Goal: Check status: Check status

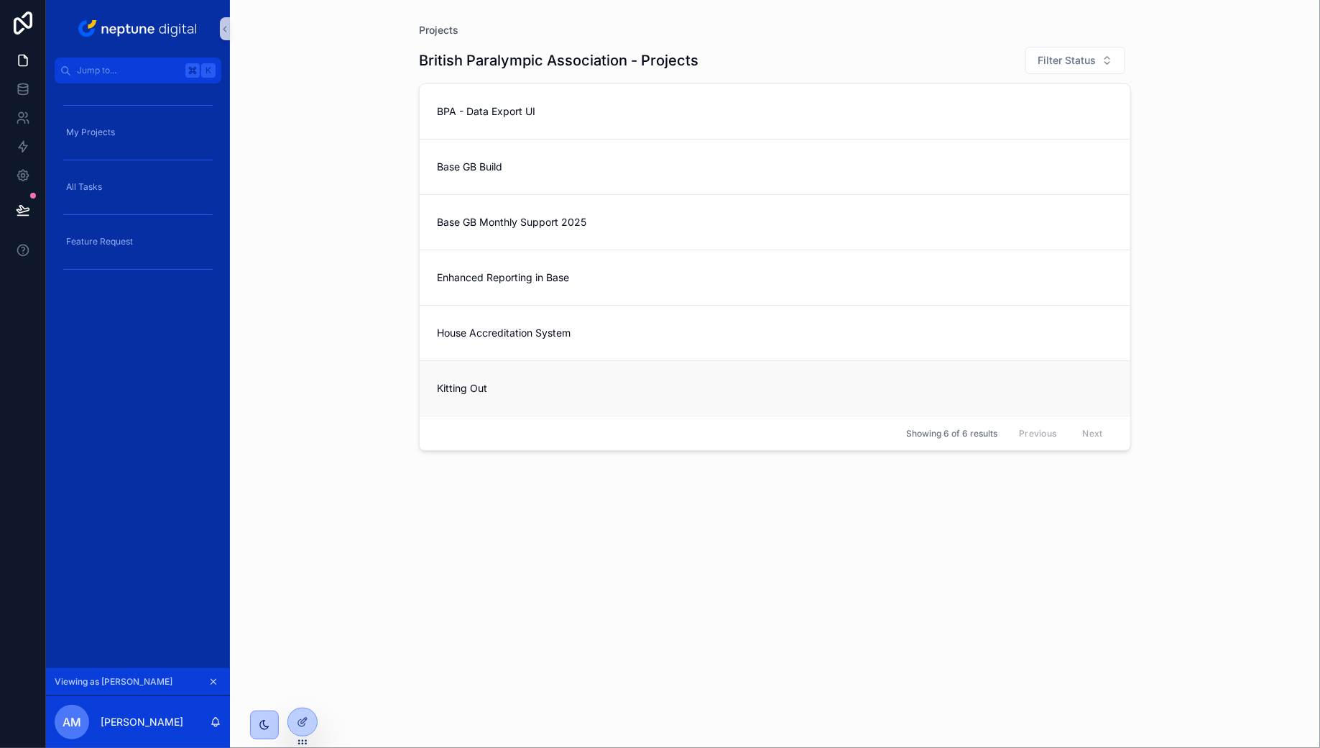
click at [561, 395] on link "Kitting Out" at bounding box center [775, 387] width 711 height 55
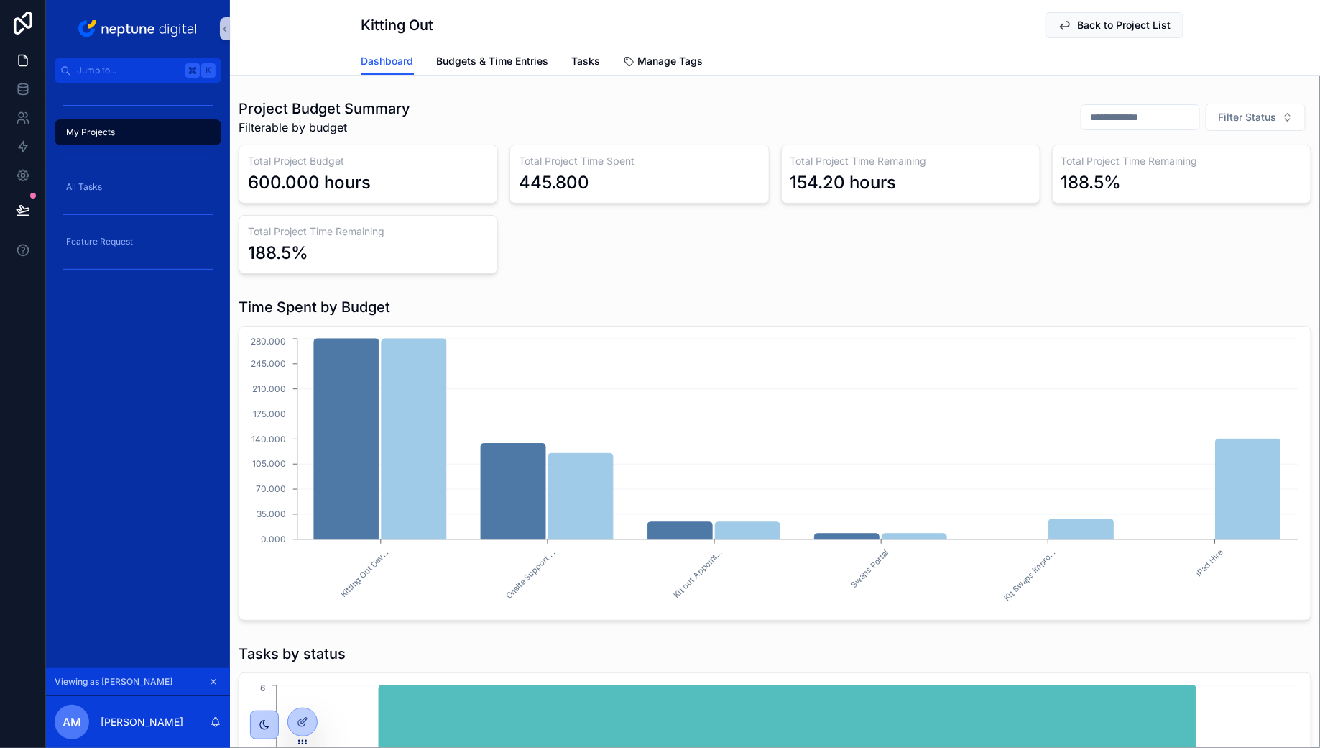
click at [859, 162] on h3 "Total Project Time Remaining" at bounding box center [911, 161] width 241 height 14
click at [852, 175] on div "154.20 hours" at bounding box center [844, 182] width 106 height 23
click at [1084, 21] on span "Back to Project List" at bounding box center [1124, 25] width 93 height 14
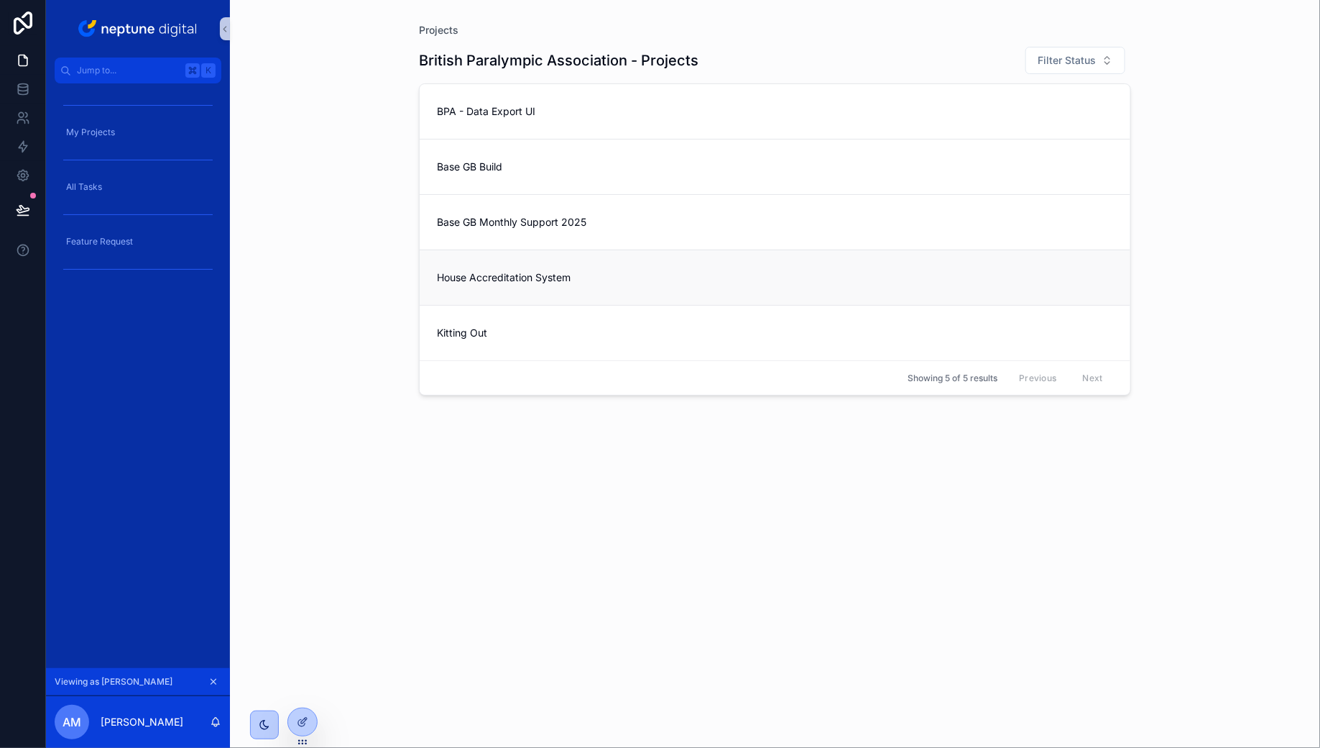
click at [521, 294] on link "House Accreditation System" at bounding box center [775, 276] width 711 height 55
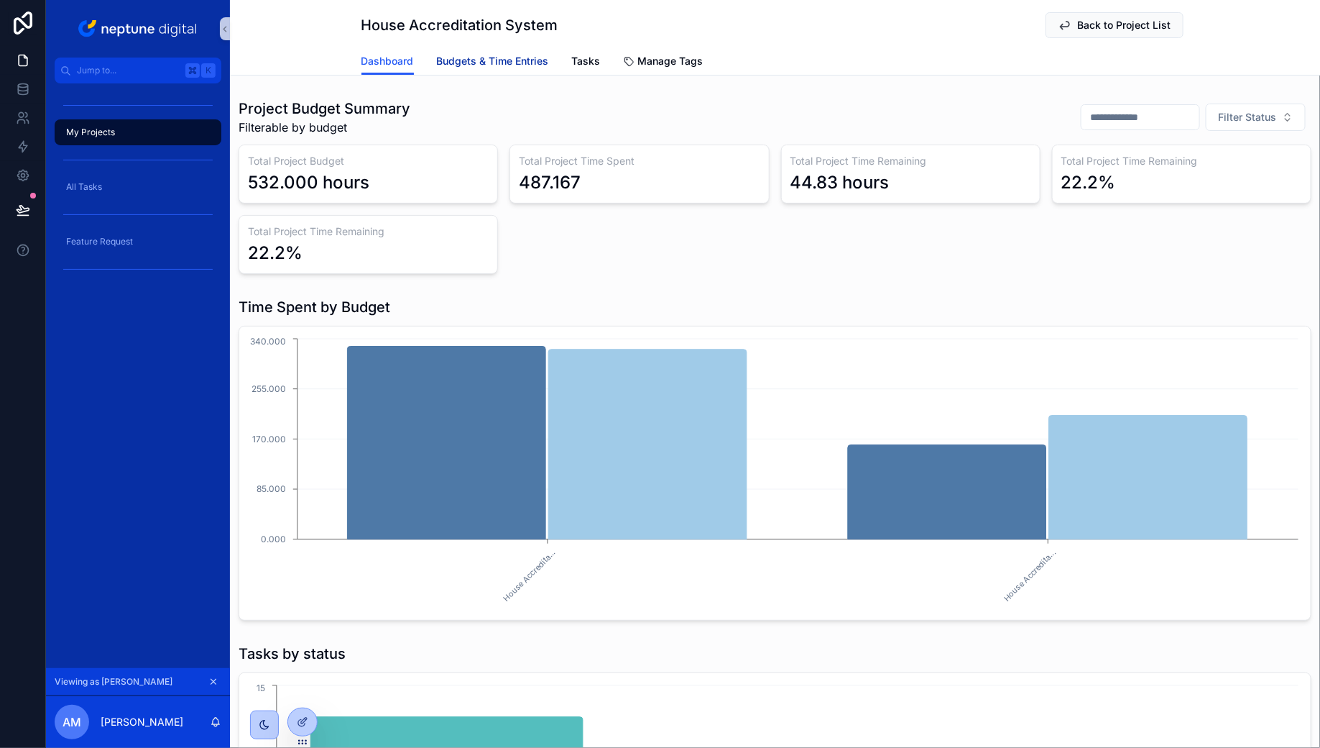
click at [482, 48] on link "Budgets & Time Entries" at bounding box center [493, 62] width 112 height 29
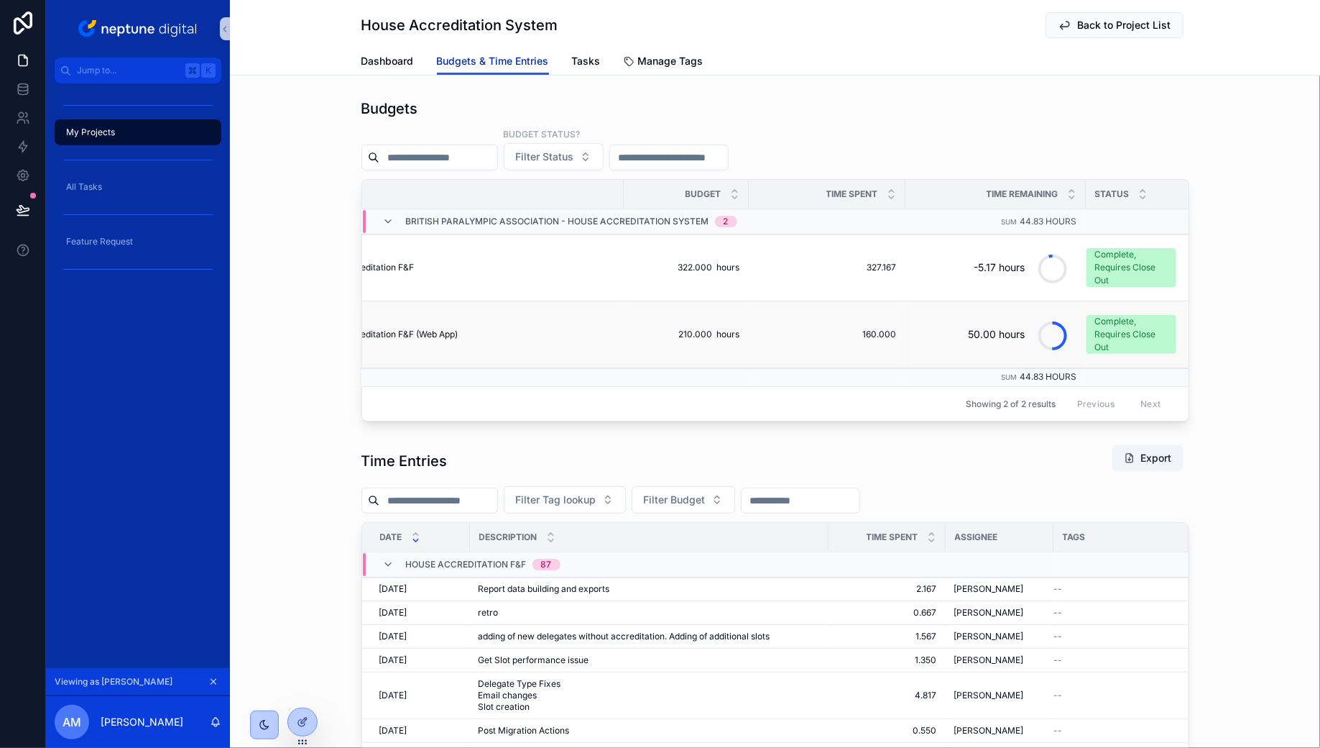
scroll to position [0, 70]
click at [1111, 330] on div "Complete, Requires Close Out" at bounding box center [1126, 334] width 73 height 39
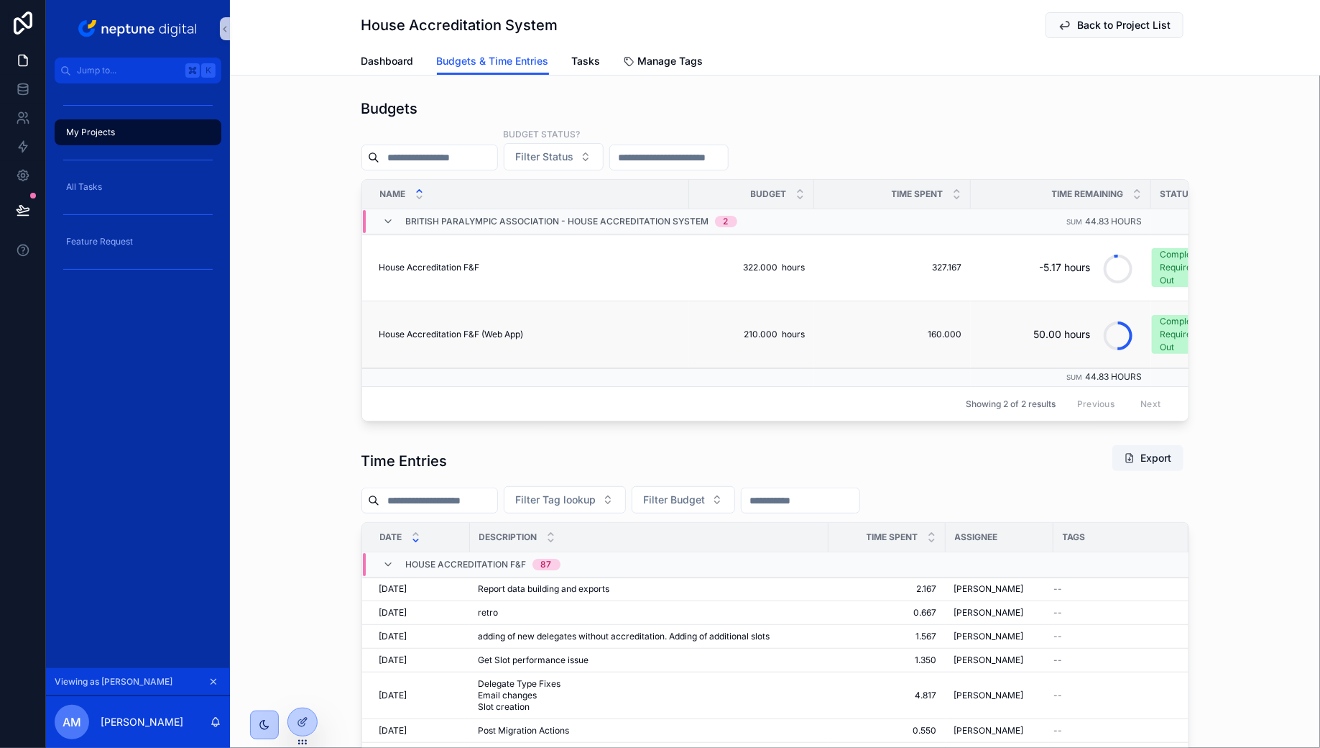
click at [1152, 326] on span "Complete, Requires Close Out" at bounding box center [1197, 334] width 90 height 39
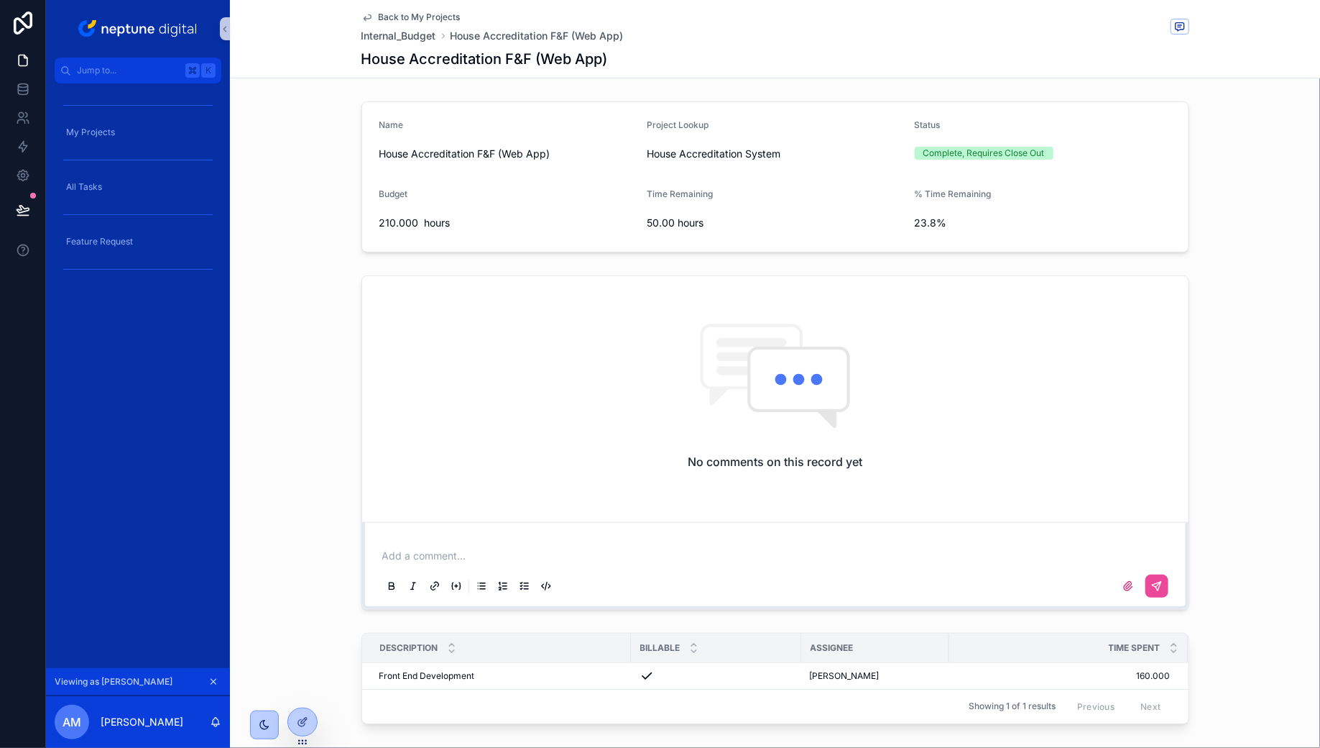
click at [380, 13] on span "Back to My Projects" at bounding box center [420, 18] width 82 height 12
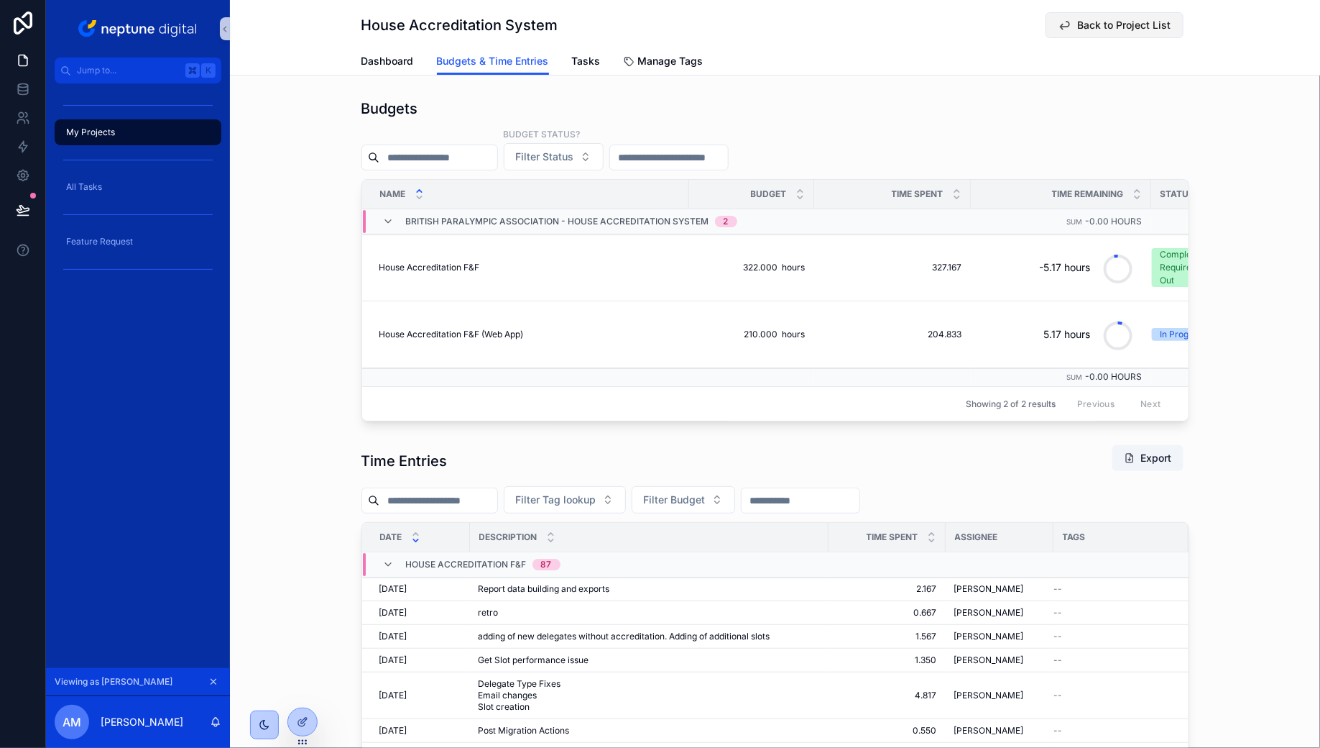
click at [1102, 26] on span "Back to Project List" at bounding box center [1124, 25] width 93 height 14
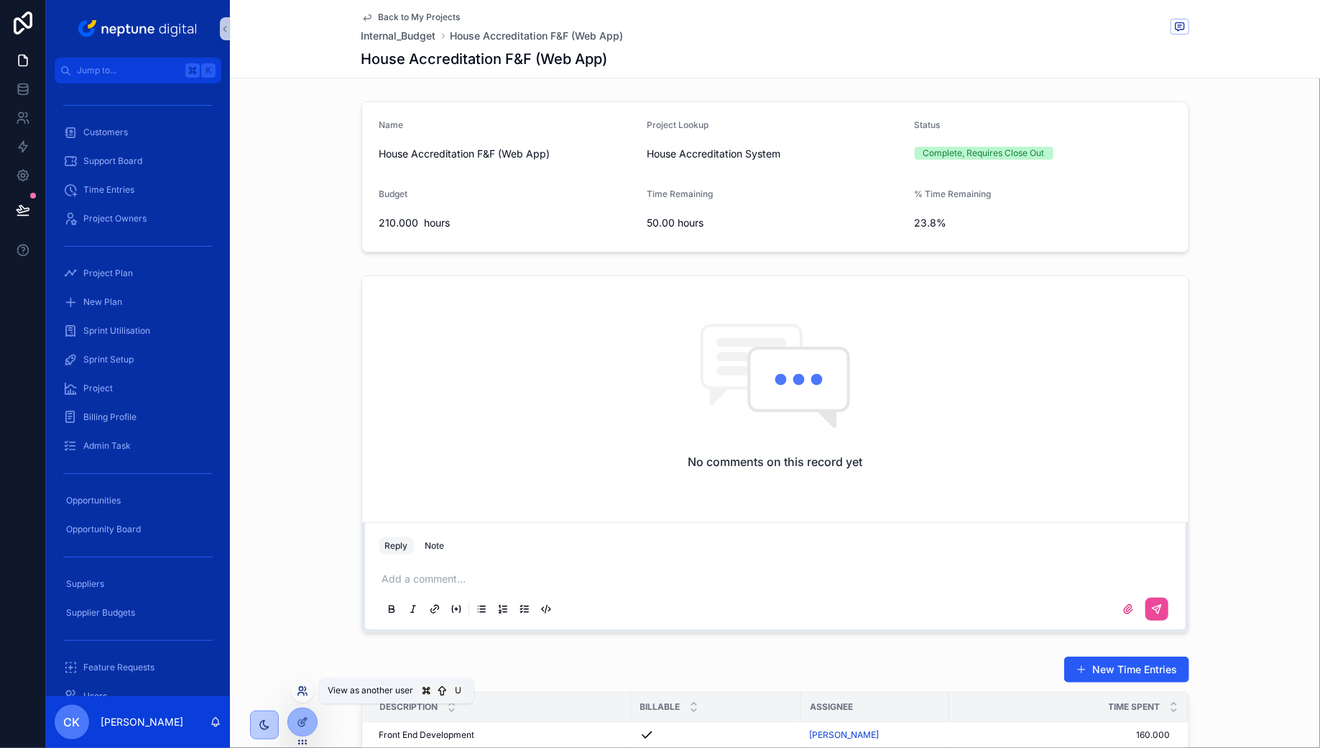
click at [300, 685] on icon at bounding box center [303, 691] width 12 height 12
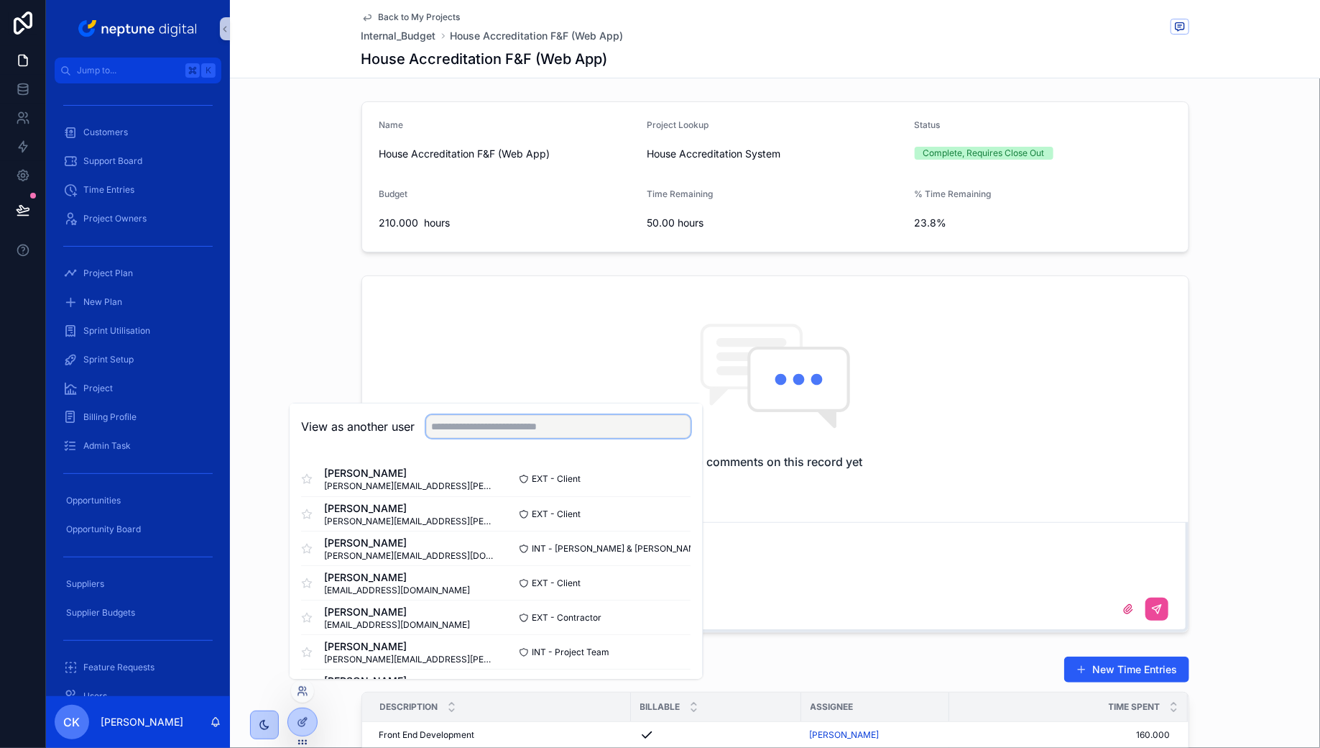
click at [518, 419] on input "text" at bounding box center [559, 426] width 265 height 23
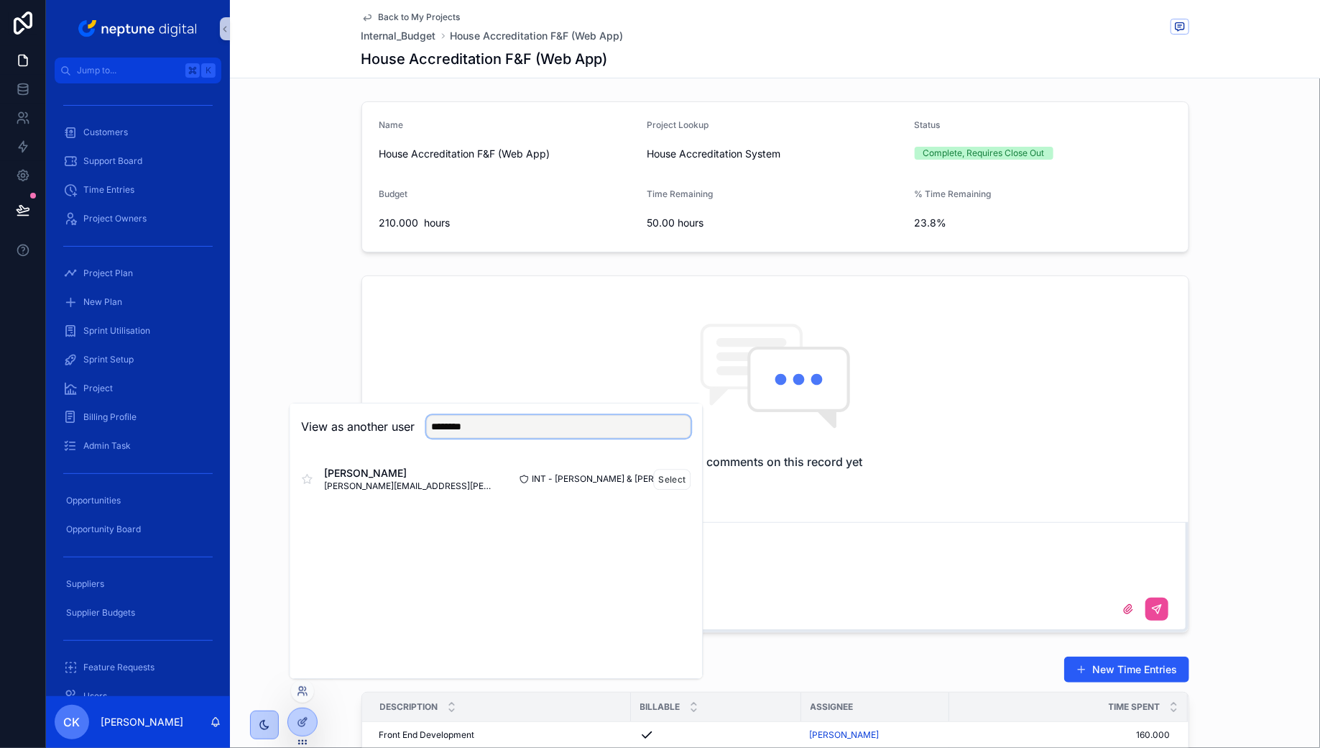
type input "********"
click at [383, 482] on span "caroline.kimble@neptunedigital.co.uk" at bounding box center [411, 486] width 172 height 12
click at [668, 478] on button "Select" at bounding box center [672, 479] width 37 height 21
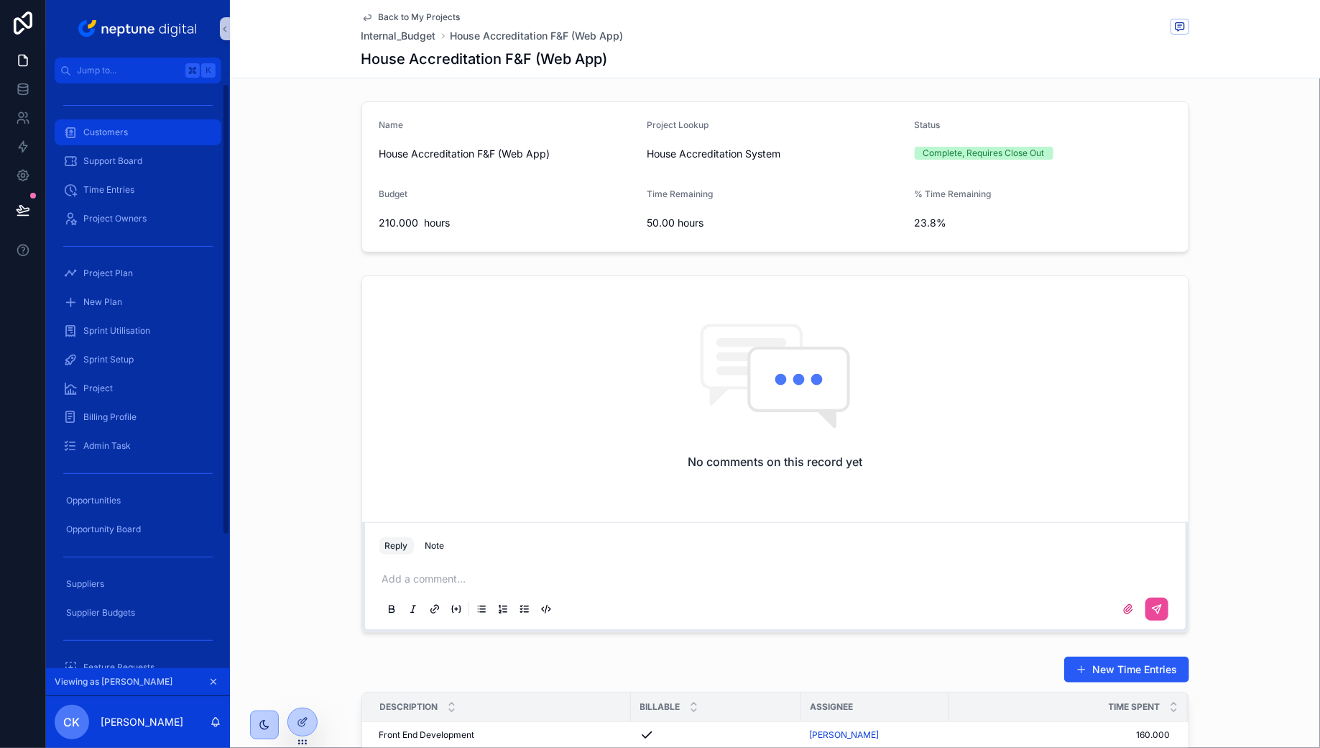
click at [115, 143] on div "Customers" at bounding box center [138, 132] width 150 height 23
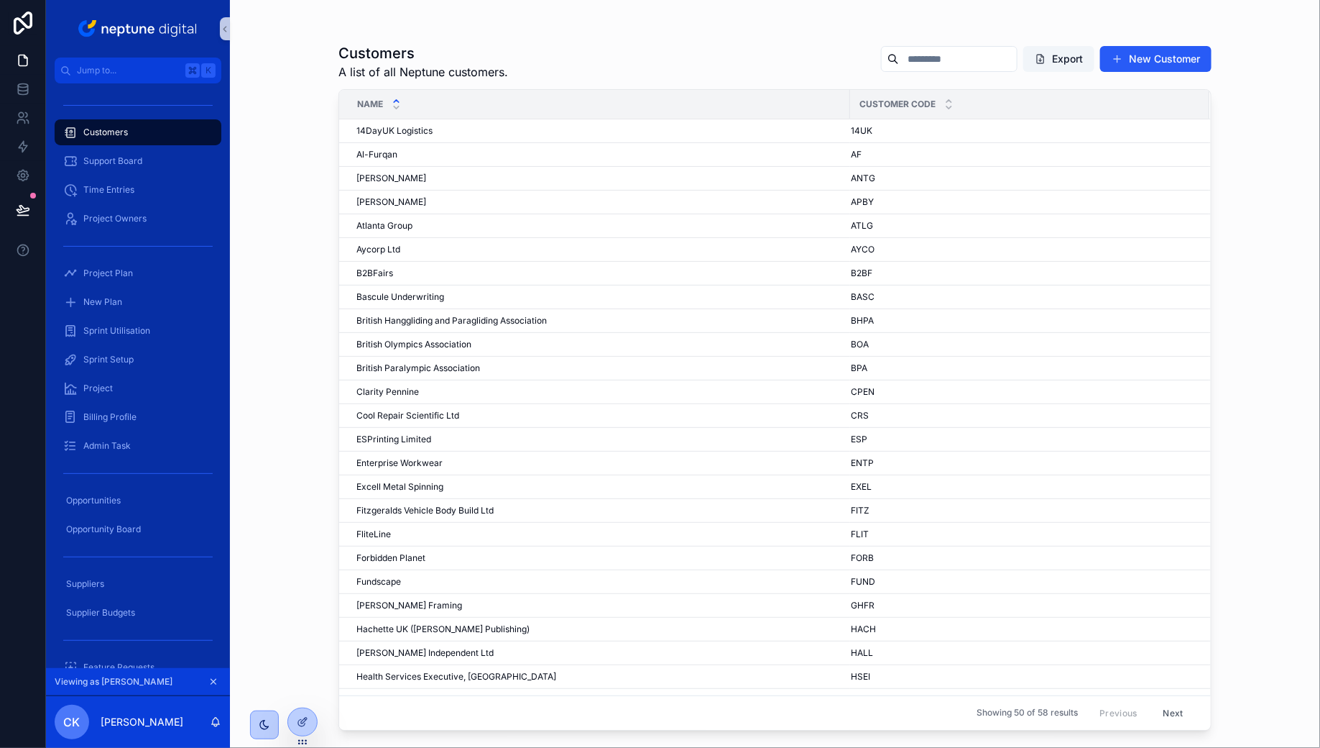
click at [929, 59] on input "scrollable content" at bounding box center [958, 59] width 118 height 20
type input "***"
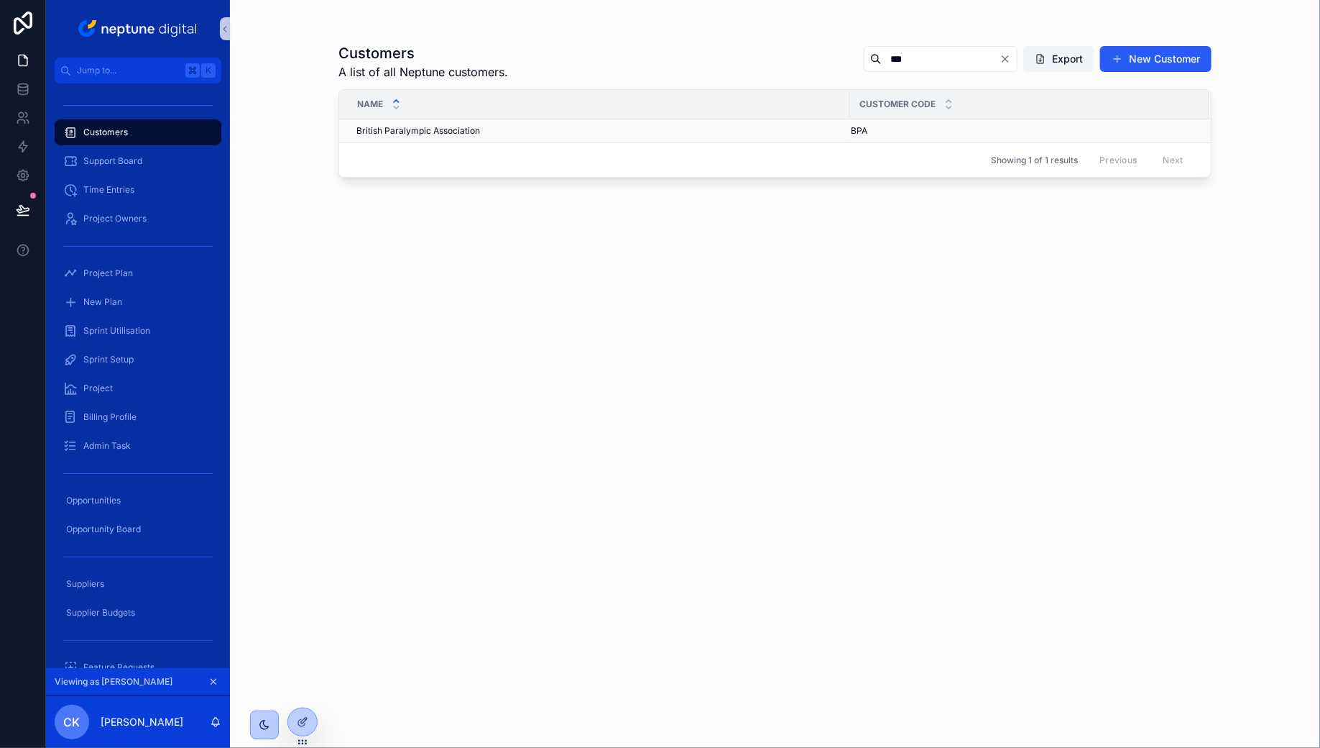
click at [443, 132] on span "British Paralympic Association" at bounding box center [419, 131] width 124 height 12
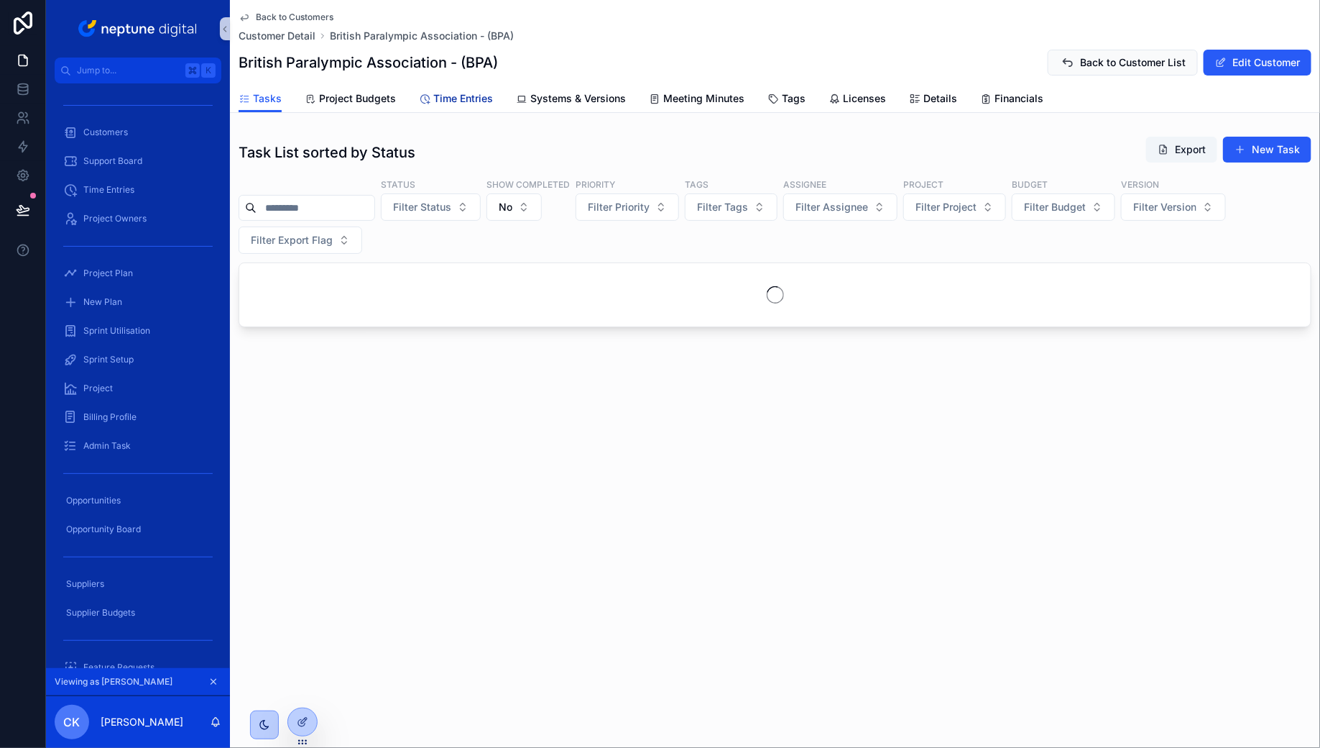
click at [469, 105] on span "Time Entries" at bounding box center [463, 98] width 60 height 14
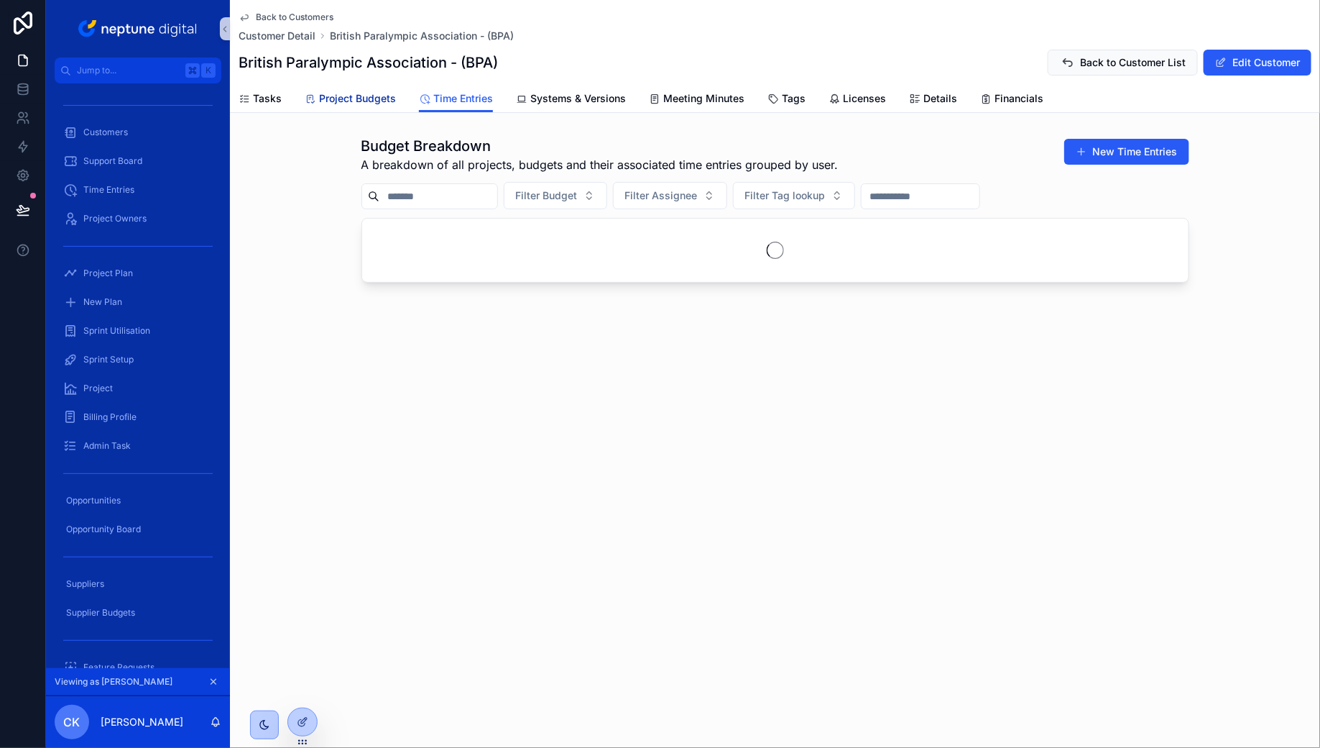
click at [384, 92] on span "Project Budgets" at bounding box center [357, 98] width 77 height 14
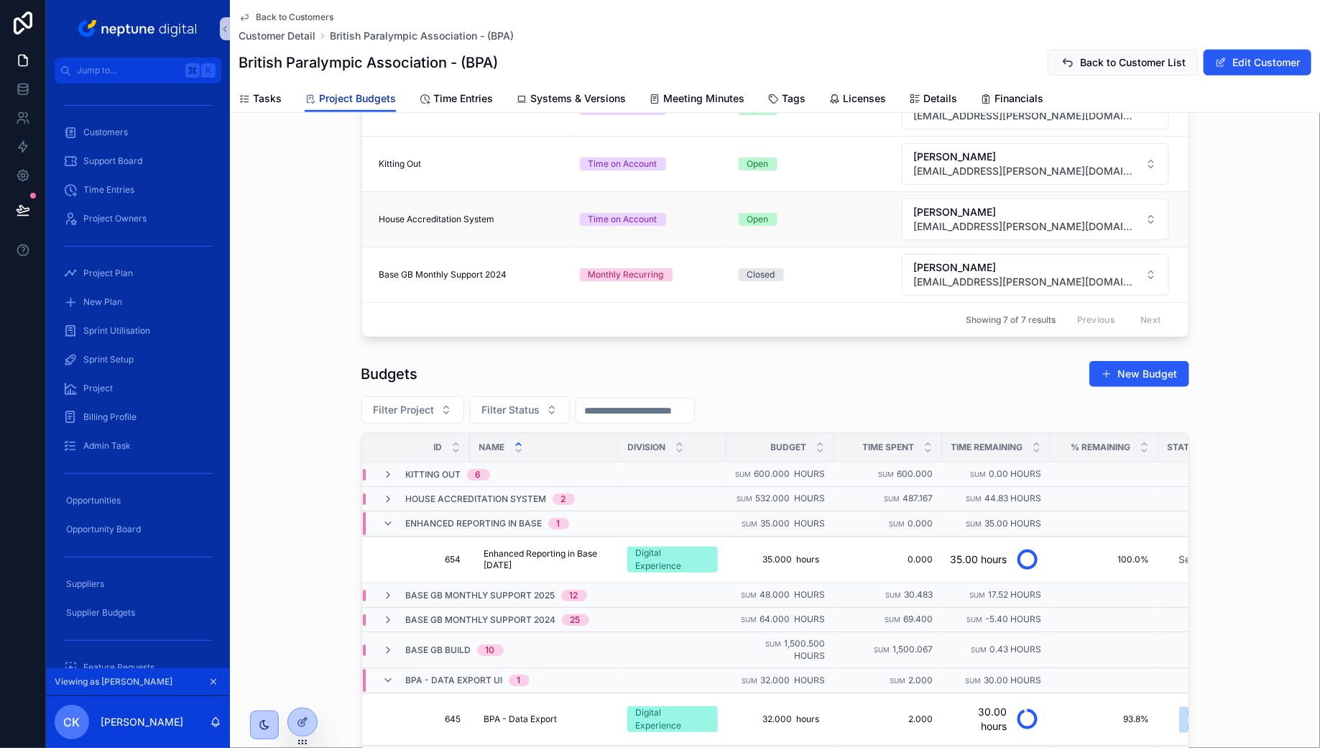
scroll to position [495, 0]
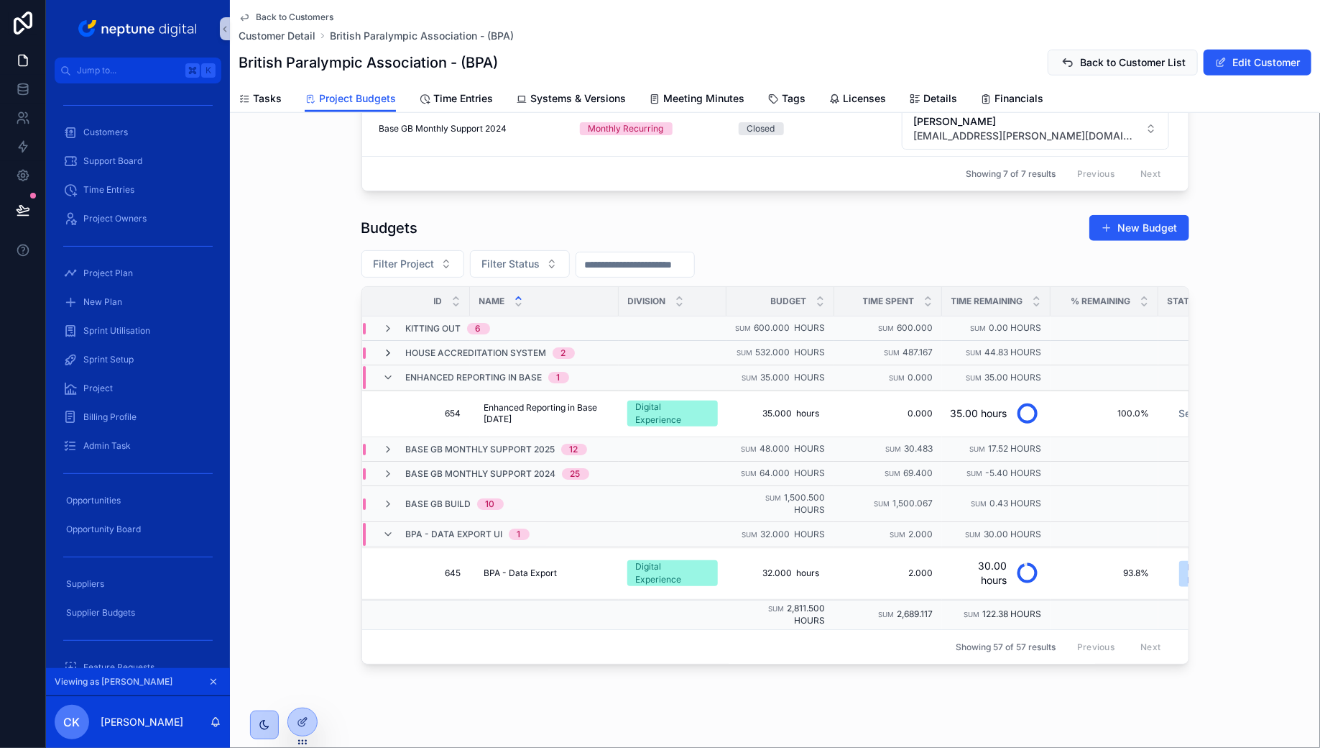
click at [386, 347] on icon "scrollable content" at bounding box center [389, 353] width 12 height 12
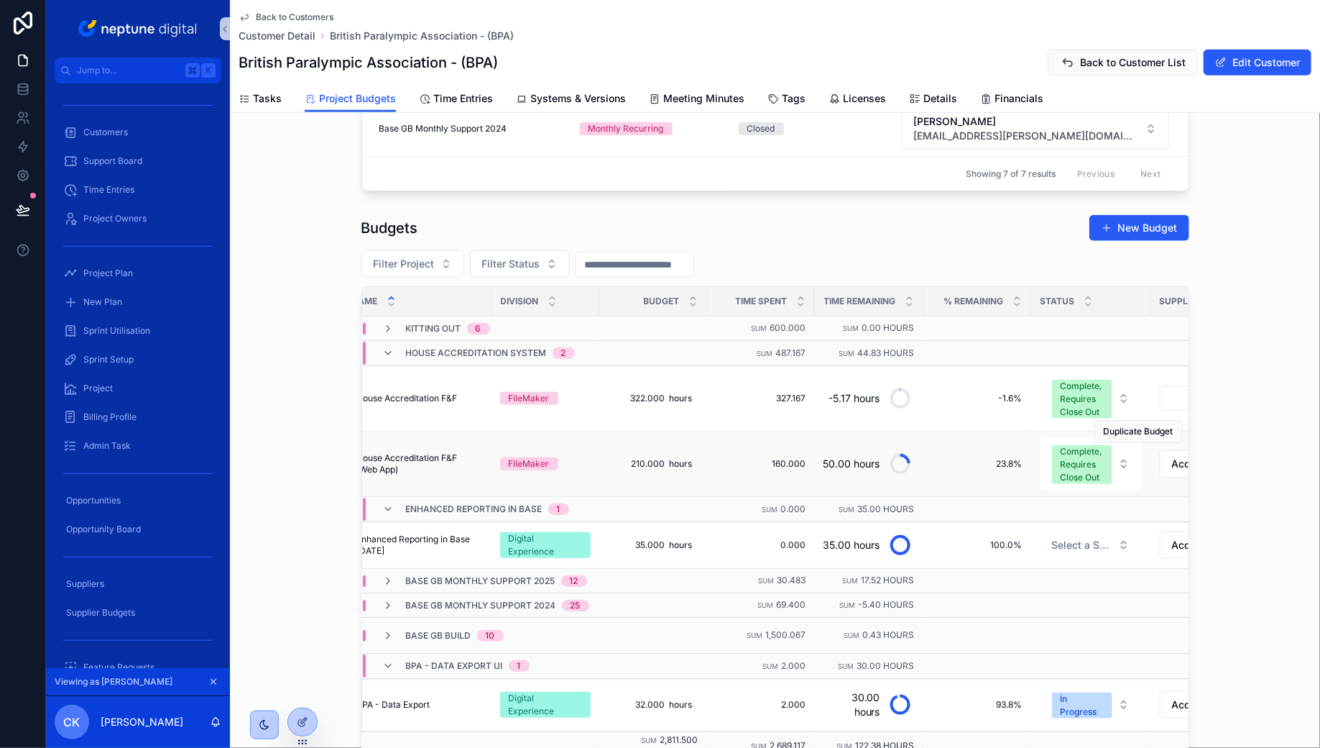
scroll to position [0, 153]
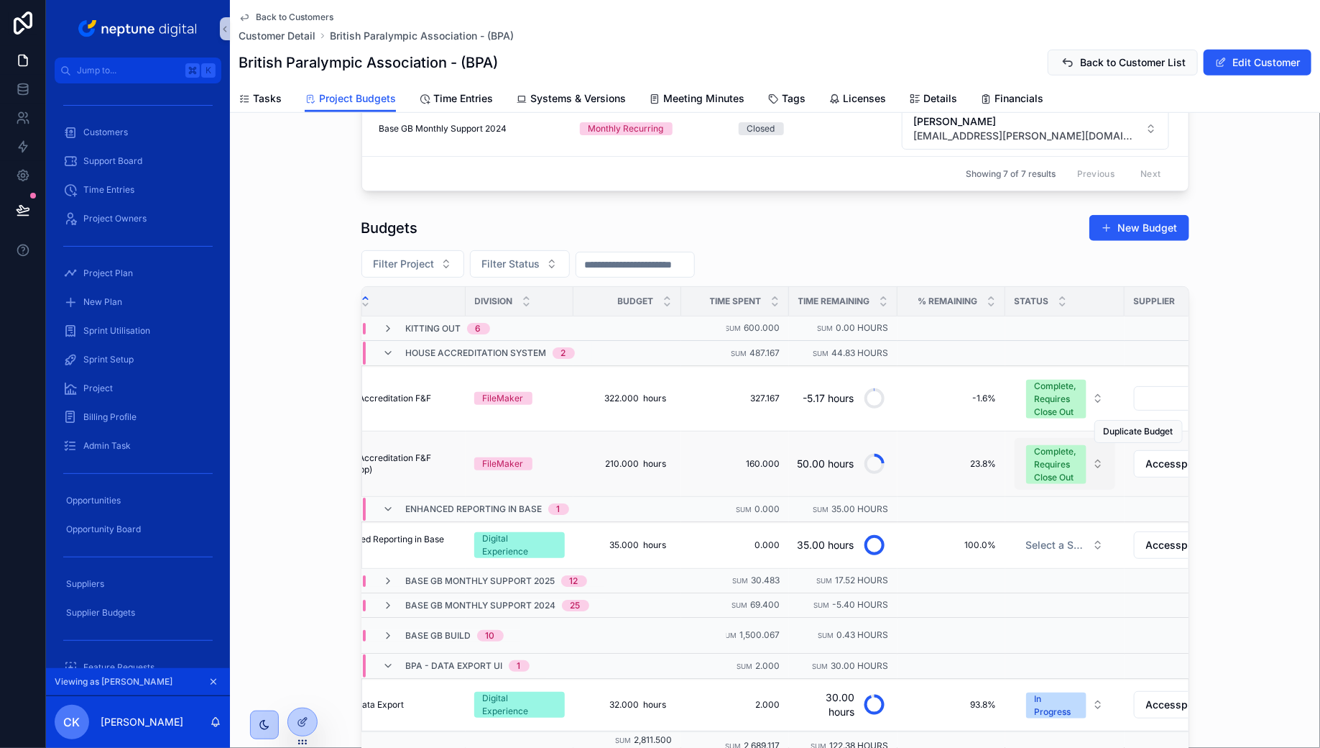
click at [1102, 455] on button "Complete, Requires Close Out" at bounding box center [1065, 464] width 101 height 52
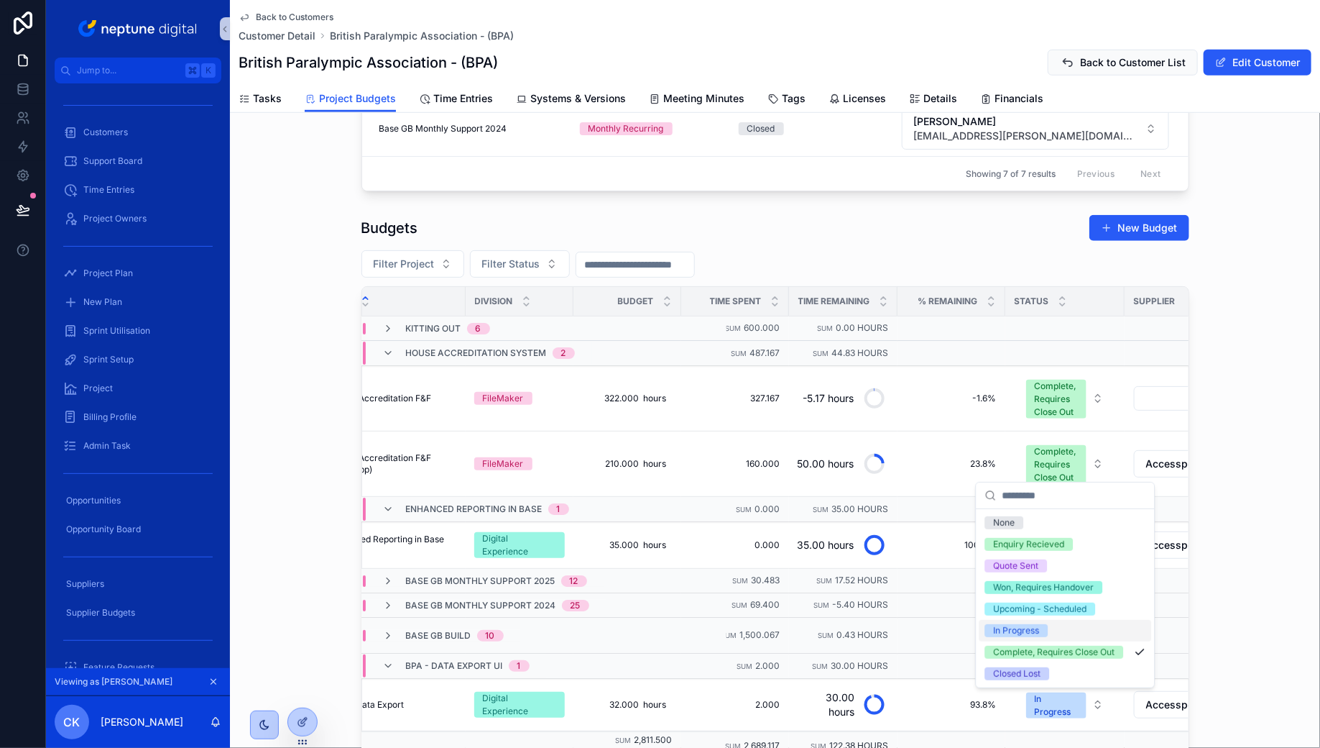
click at [1048, 623] on div "In Progress" at bounding box center [1066, 631] width 173 height 22
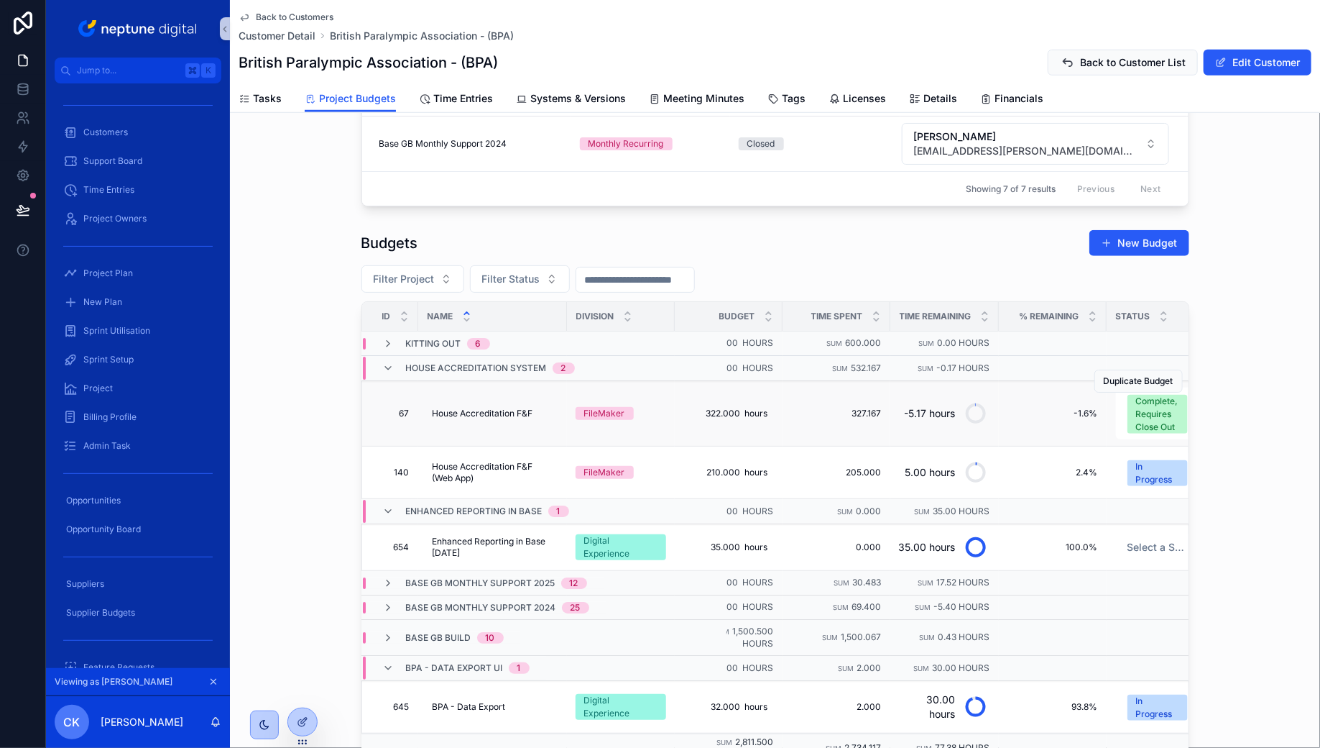
scroll to position [477, 0]
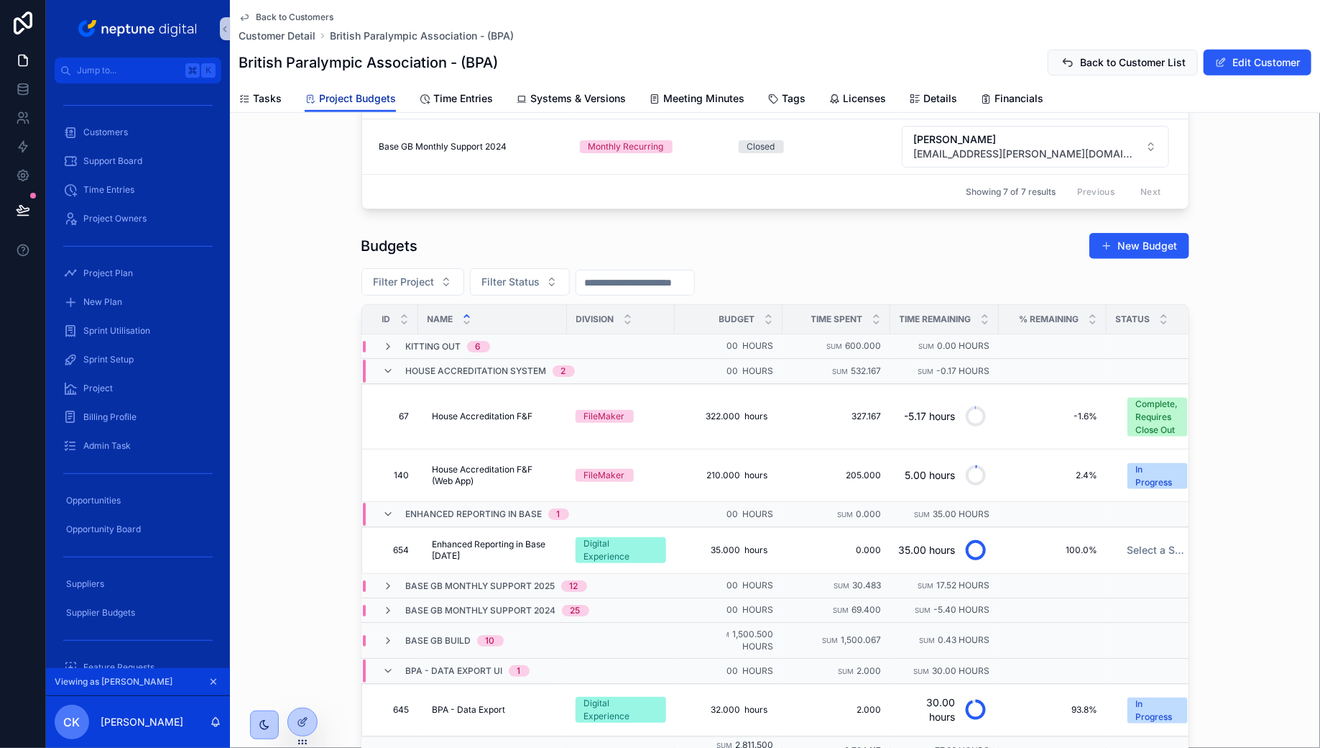
click at [378, 97] on span "Project Budgets" at bounding box center [357, 98] width 77 height 14
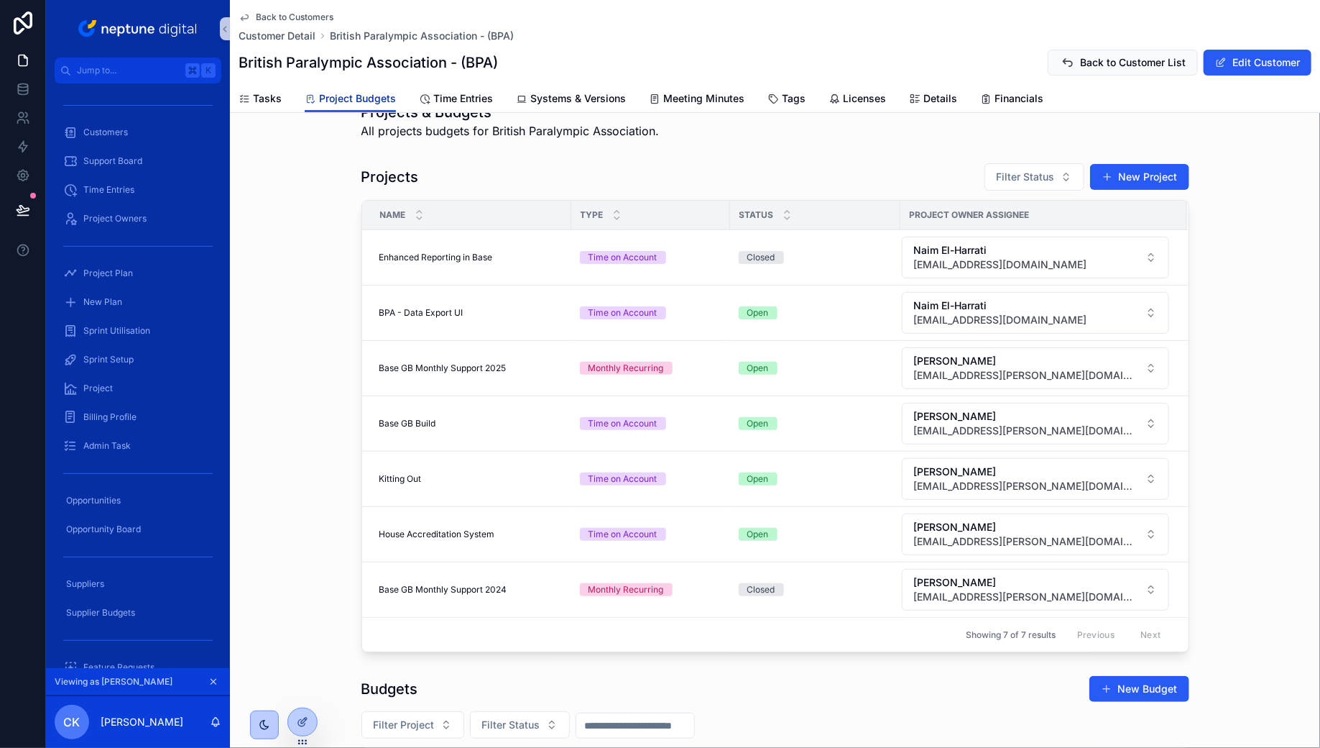
scroll to position [37, 0]
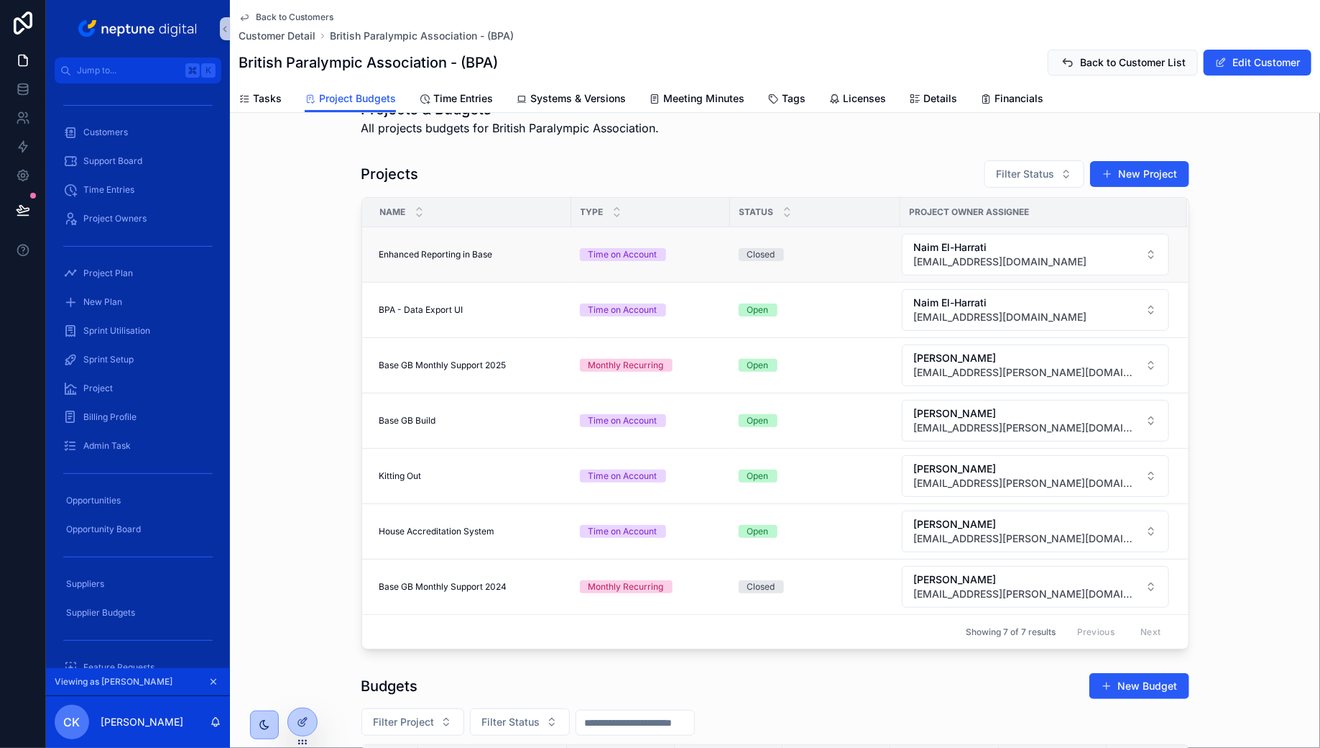
click at [529, 249] on div "Enhanced Reporting in Base Enhanced Reporting in Base" at bounding box center [471, 255] width 183 height 12
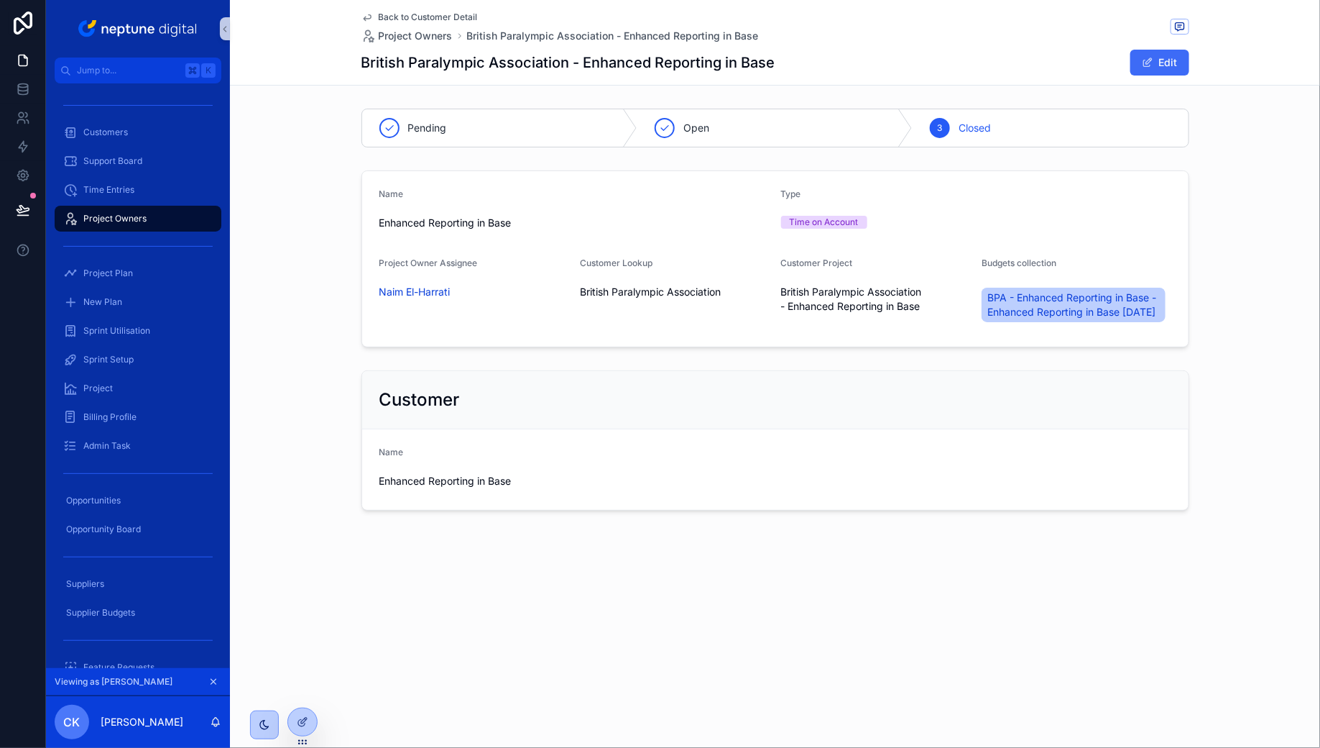
click at [1141, 69] on button "Edit" at bounding box center [1160, 63] width 59 height 26
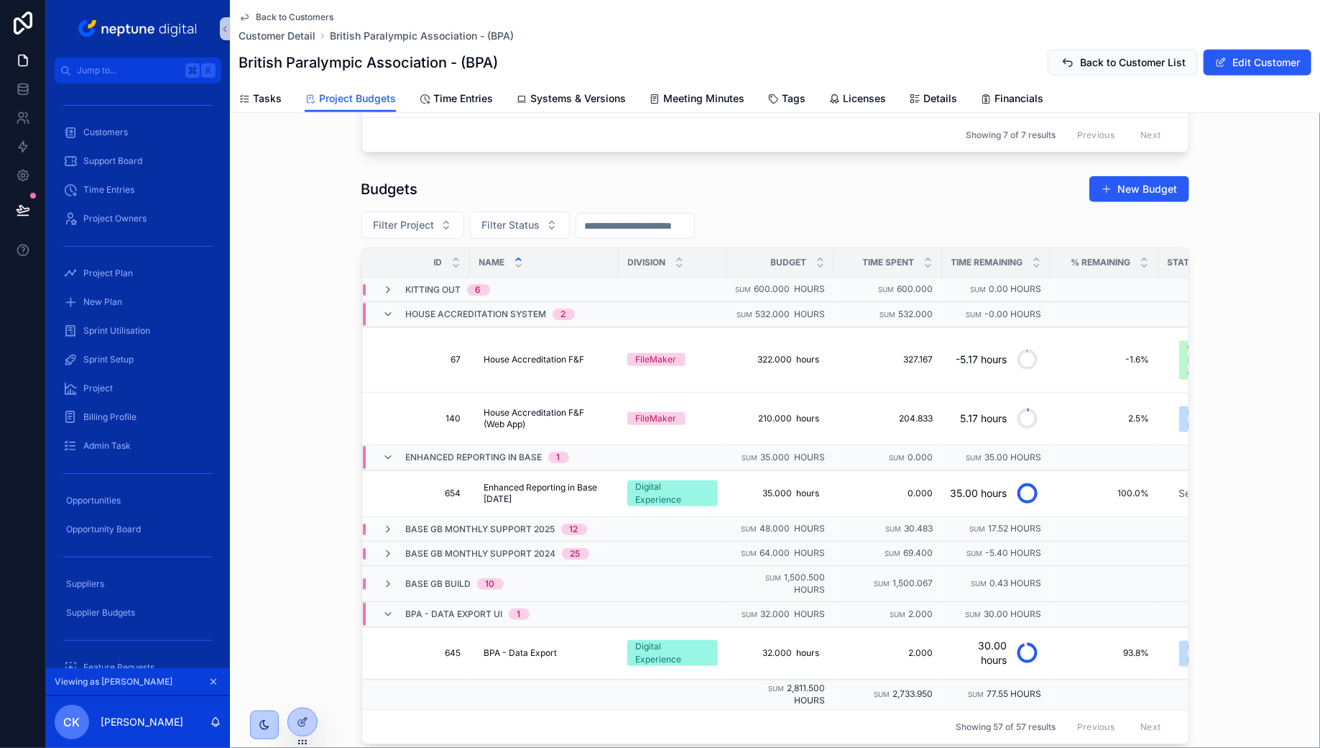
scroll to position [613, 0]
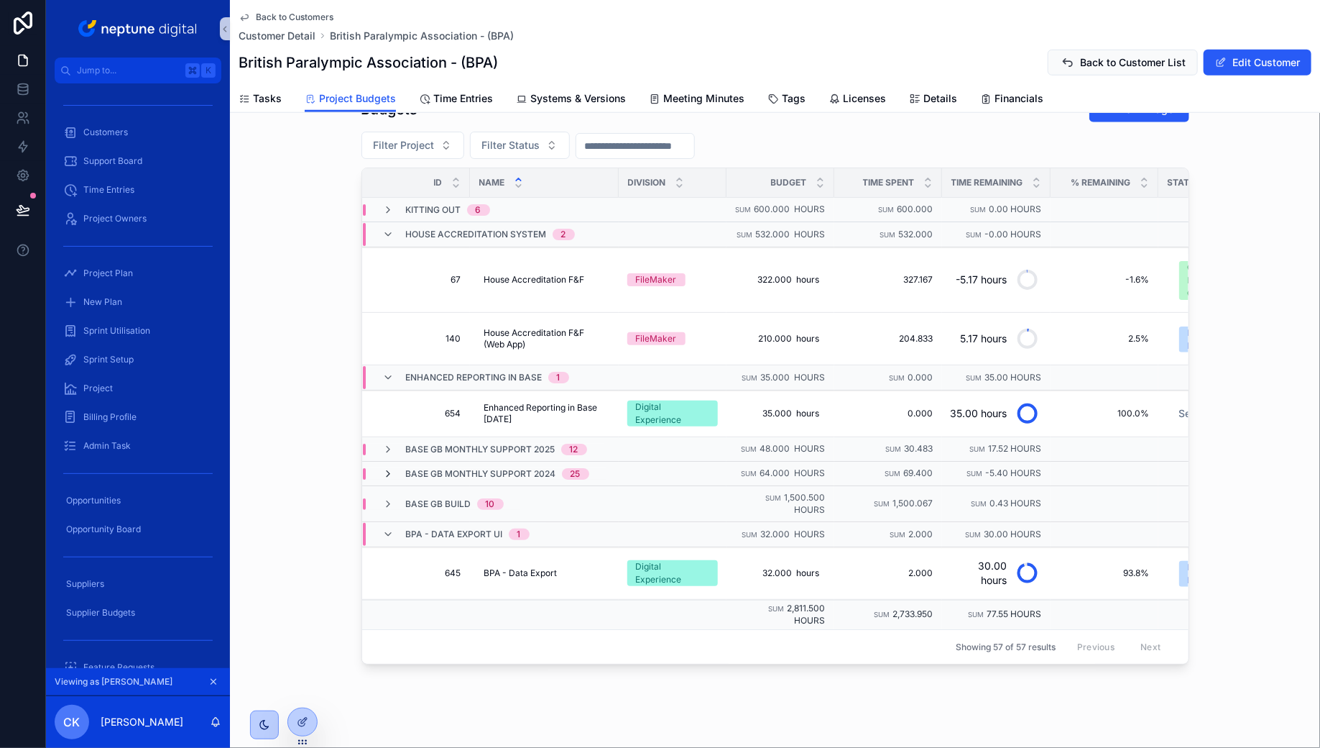
click at [391, 468] on icon "scrollable content" at bounding box center [389, 474] width 12 height 12
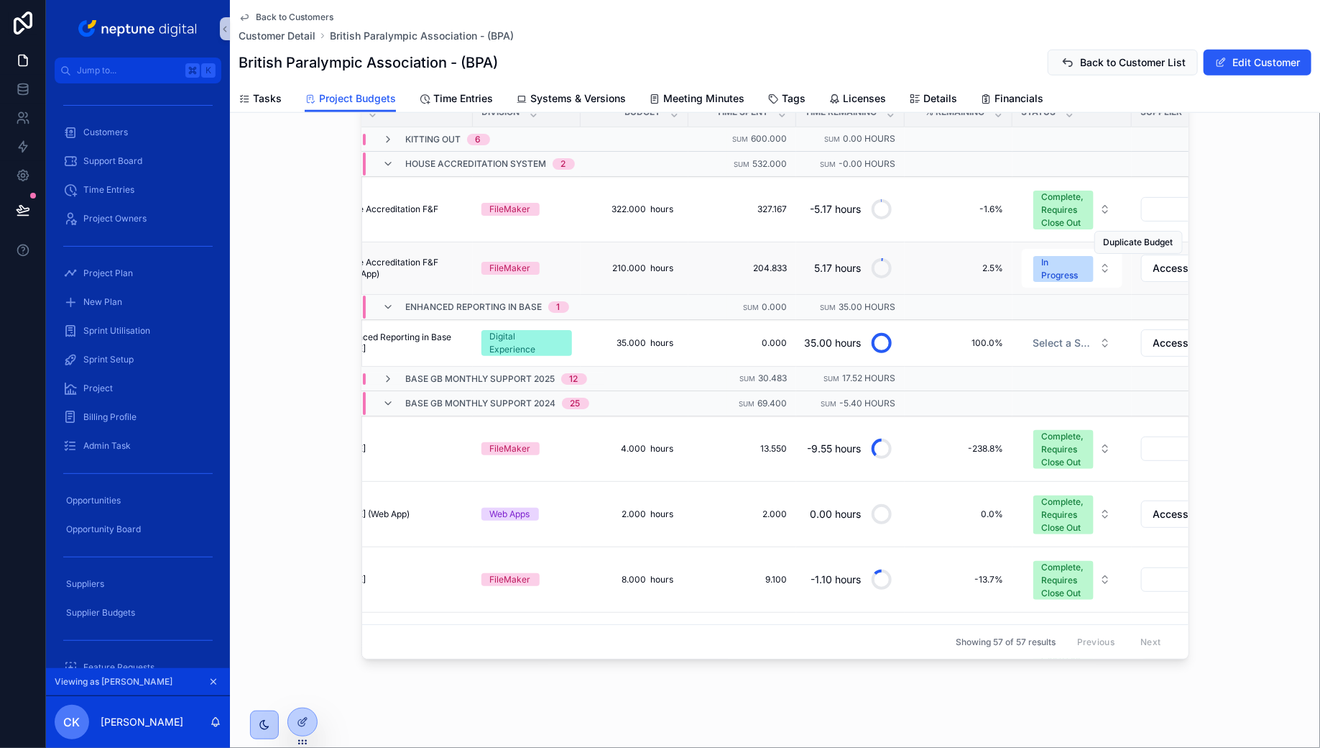
scroll to position [0, 216]
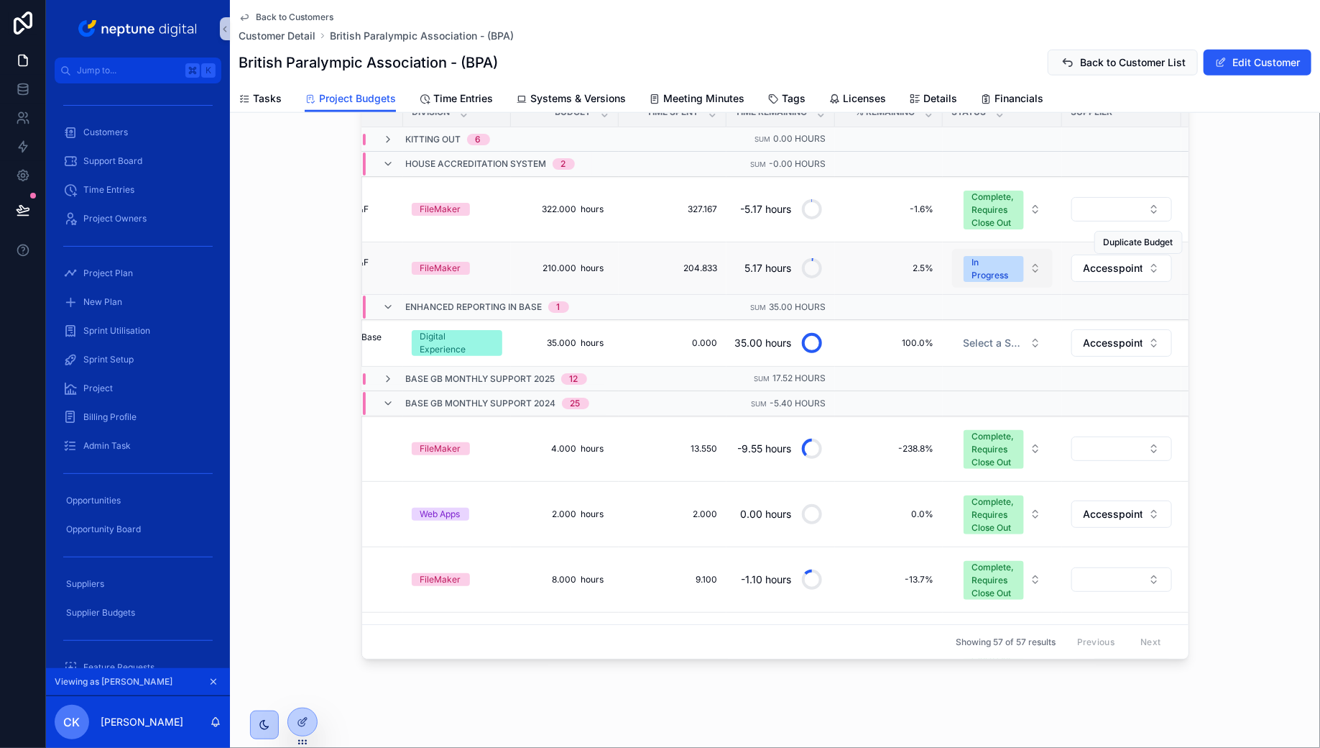
click at [1038, 259] on button "In Progress" at bounding box center [1002, 268] width 101 height 39
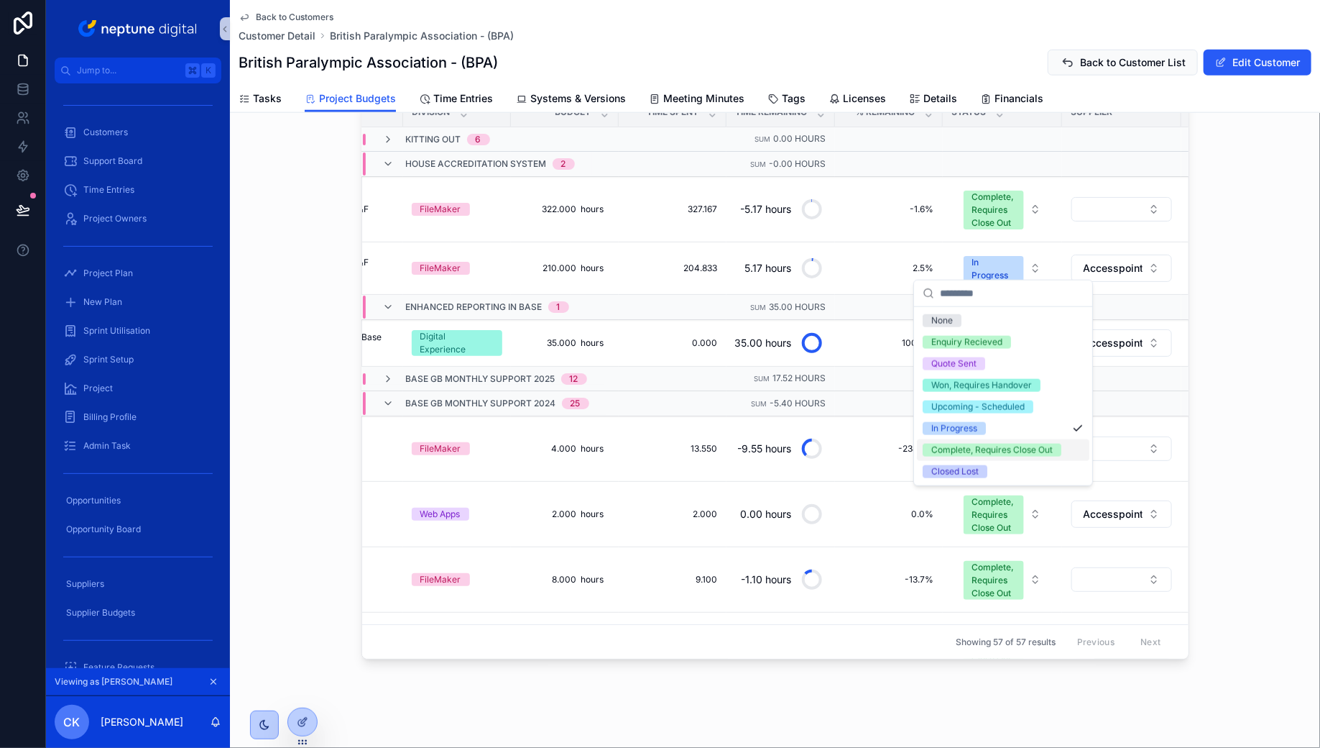
click at [1004, 451] on div "Complete, Requires Close Out" at bounding box center [992, 449] width 121 height 13
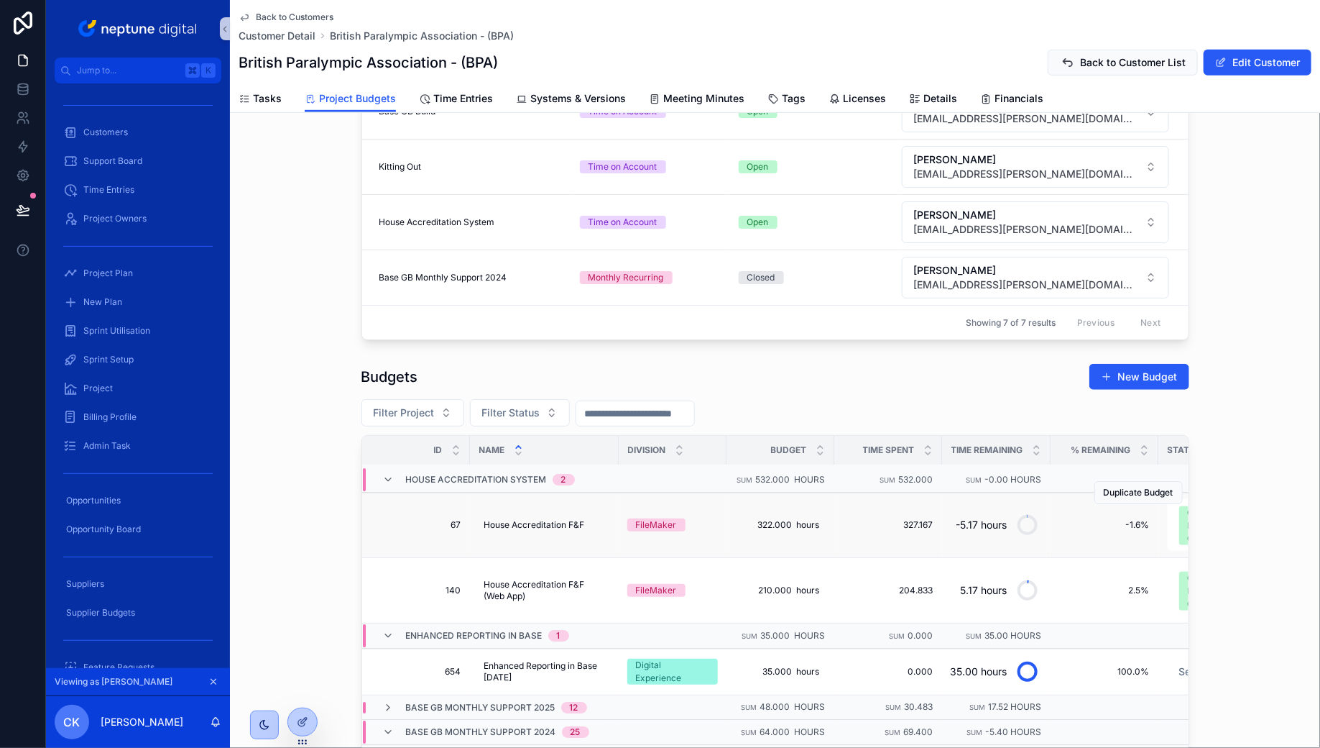
scroll to position [0, 0]
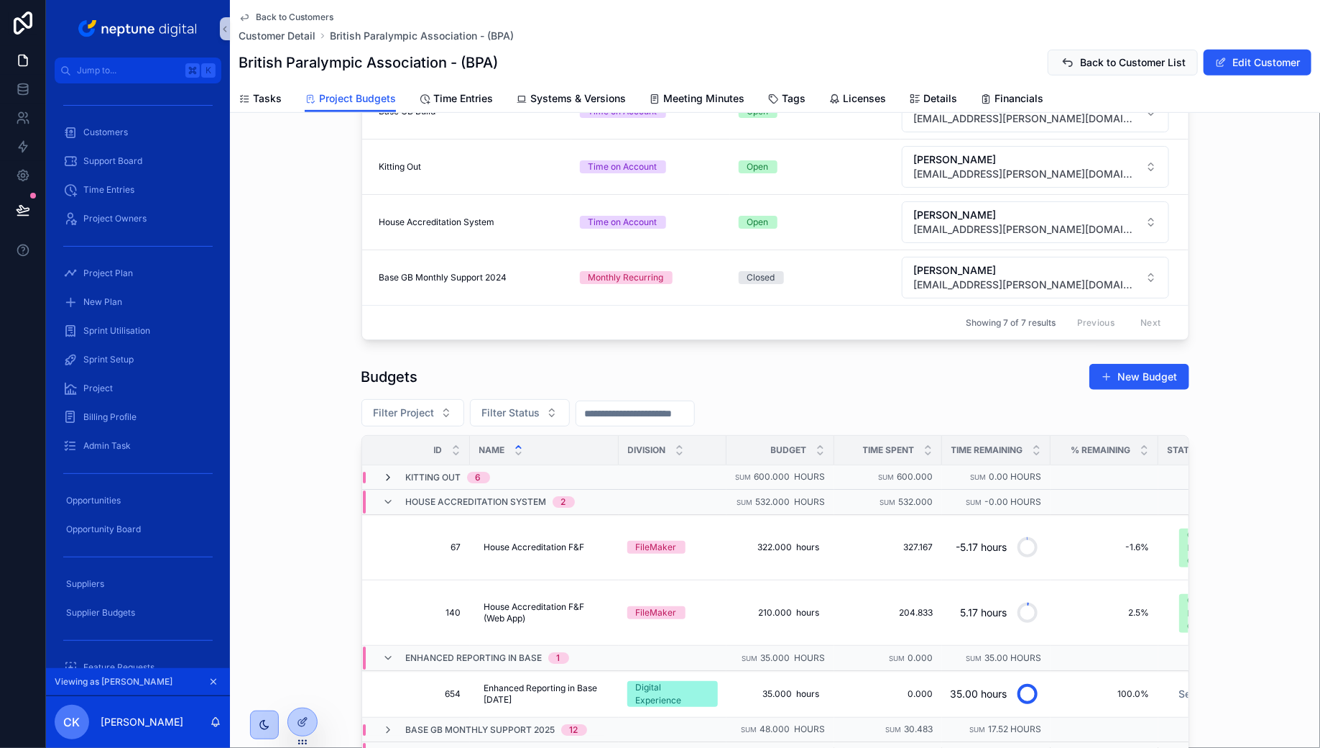
click at [387, 472] on icon "scrollable content" at bounding box center [389, 478] width 12 height 12
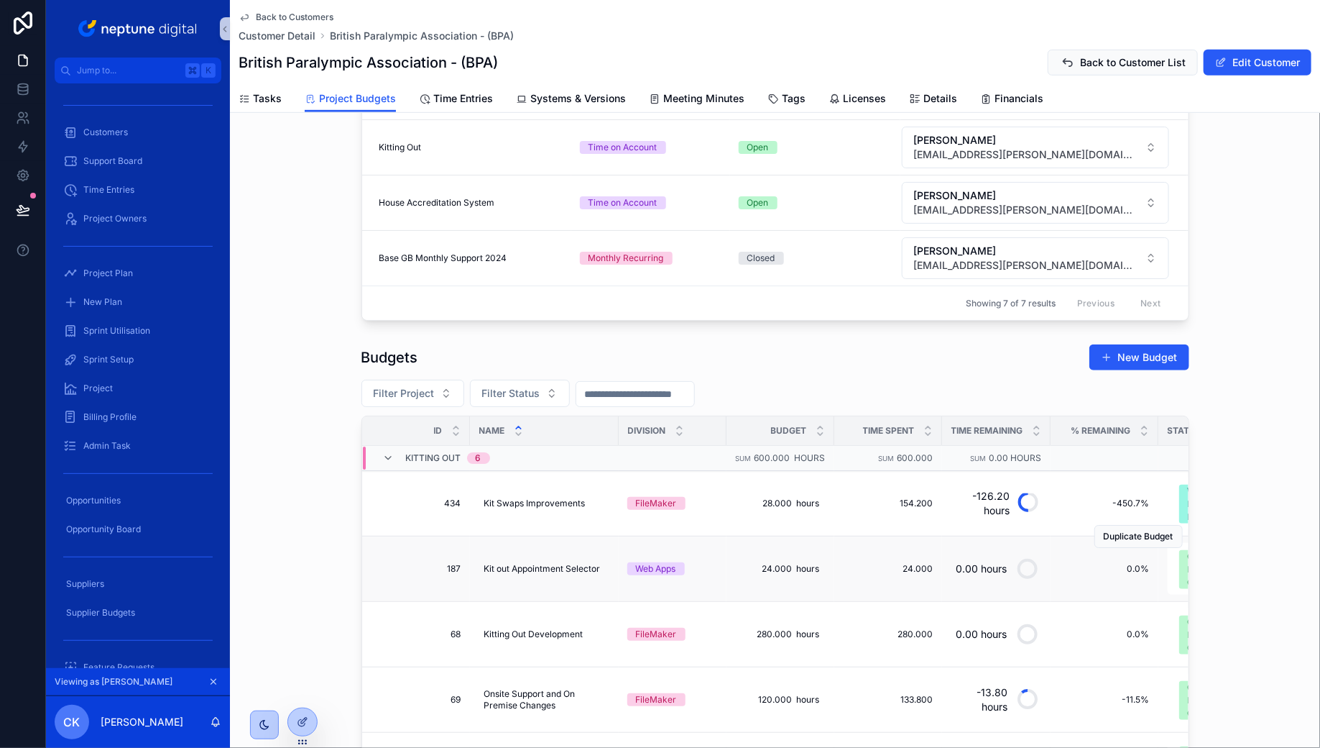
scroll to position [1, 0]
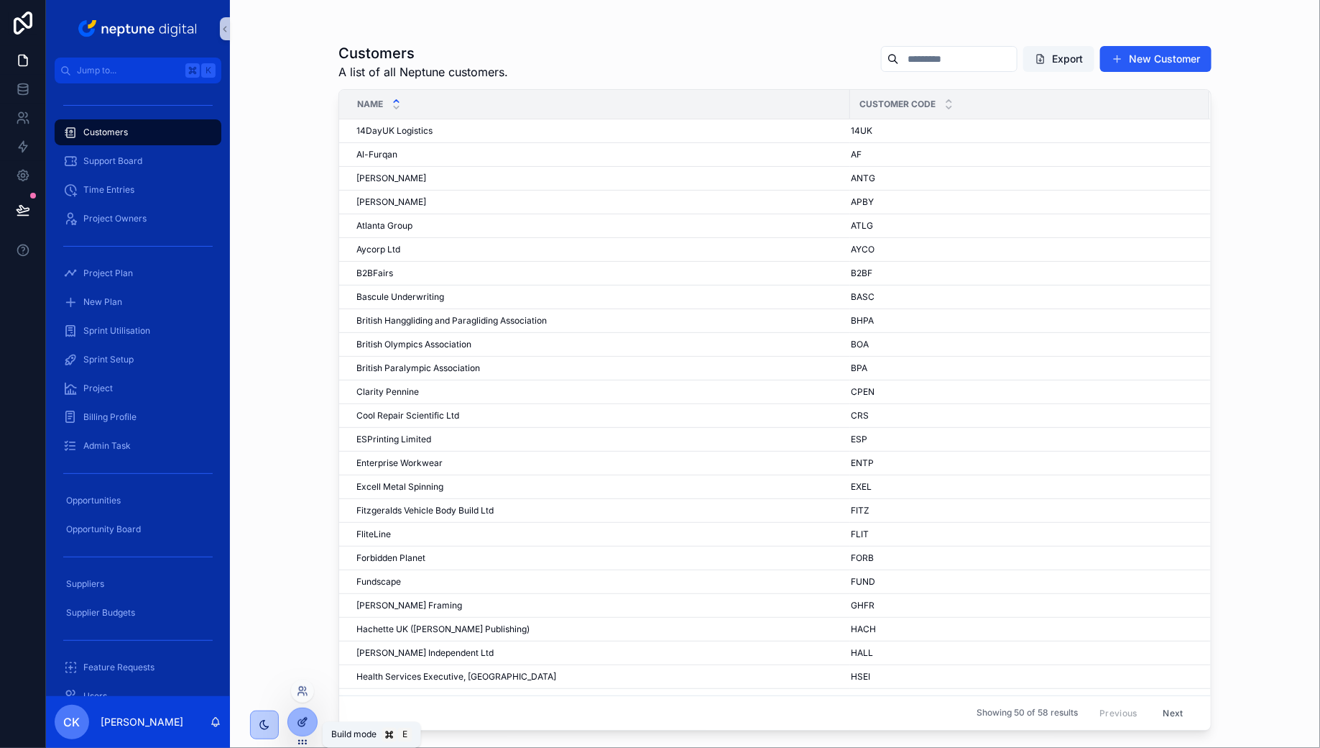
click at [297, 720] on icon at bounding box center [303, 722] width 12 height 12
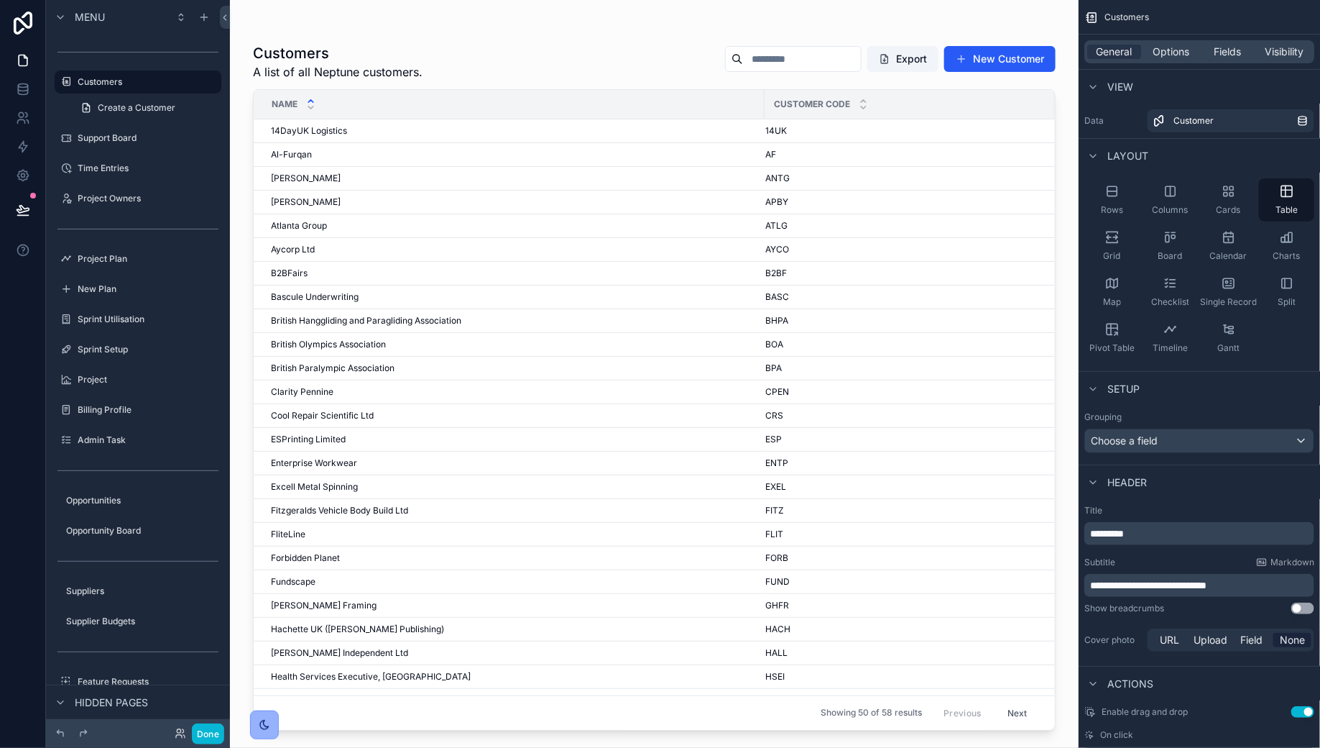
click at [272, 721] on div "scrollable content" at bounding box center [264, 724] width 29 height 29
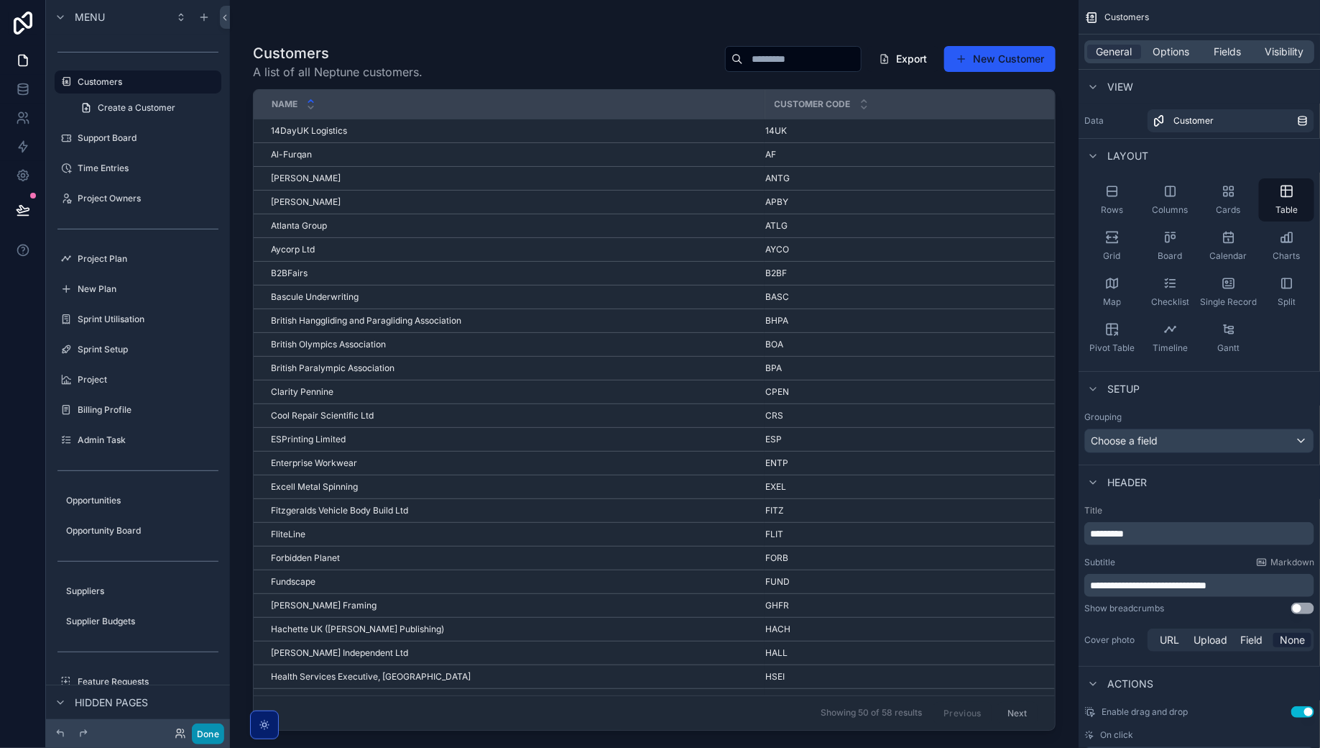
click at [218, 732] on button "Done" at bounding box center [208, 733] width 32 height 21
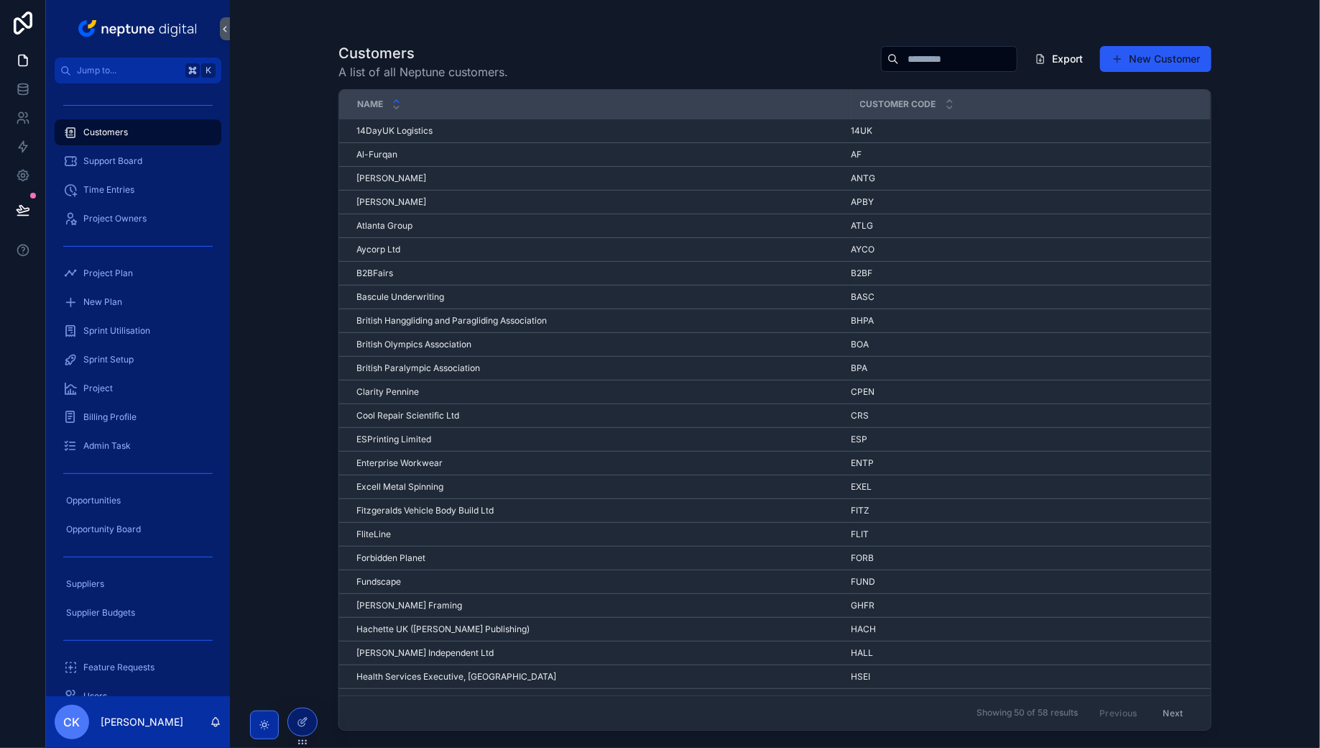
click at [265, 729] on icon "scrollable content" at bounding box center [265, 725] width 12 height 12
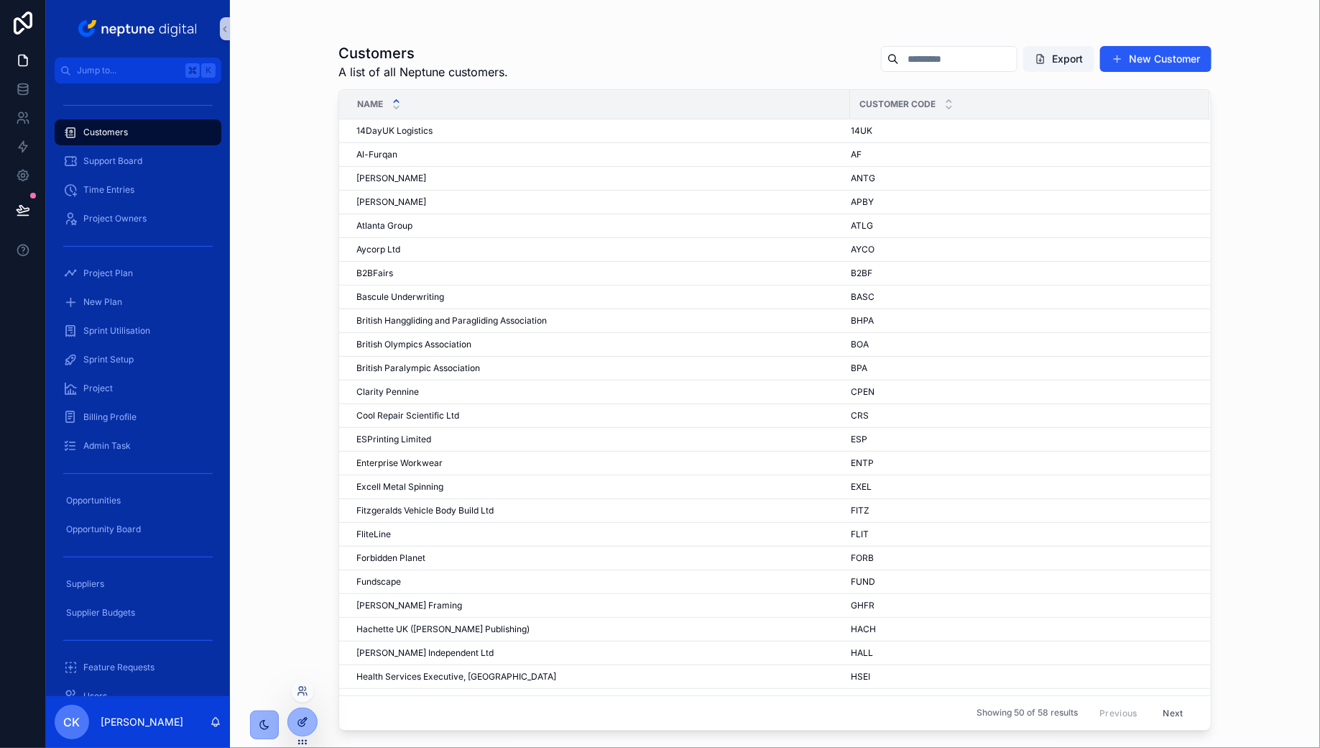
click at [293, 727] on div at bounding box center [302, 721] width 29 height 27
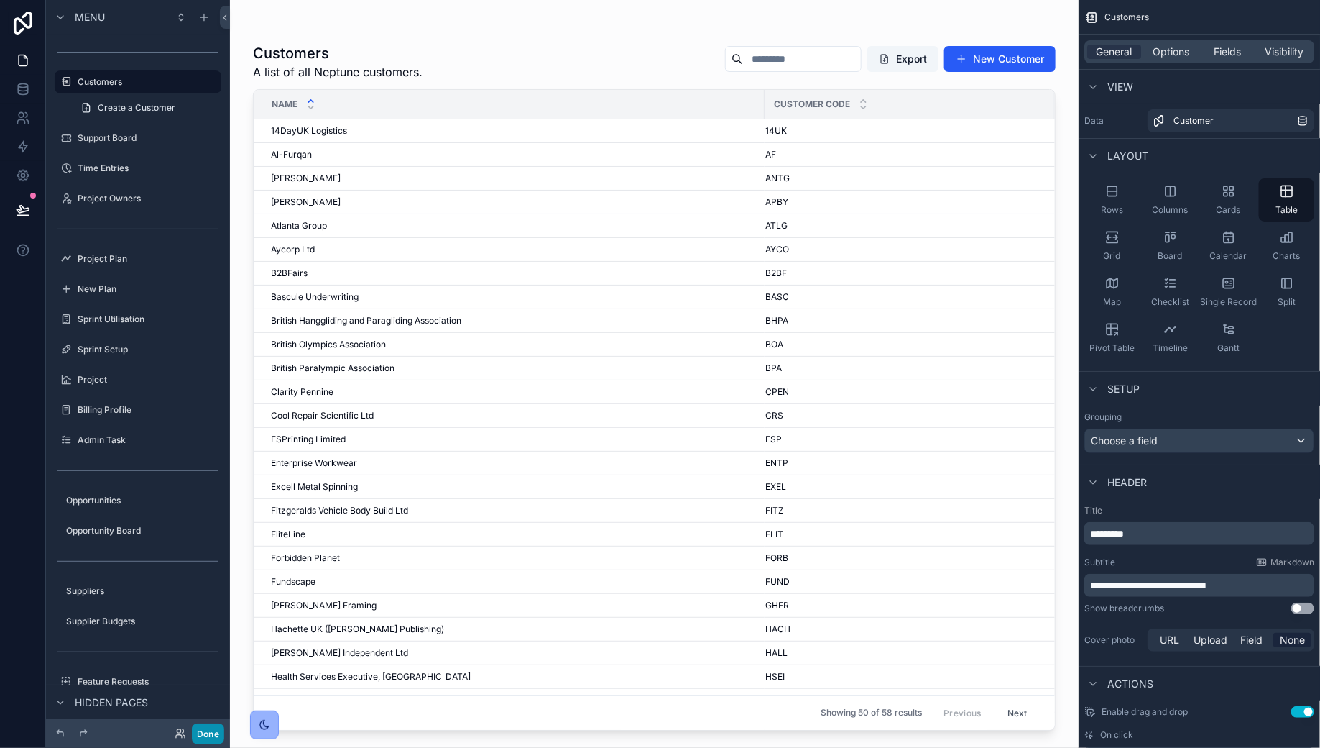
click at [206, 733] on button "Done" at bounding box center [208, 733] width 32 height 21
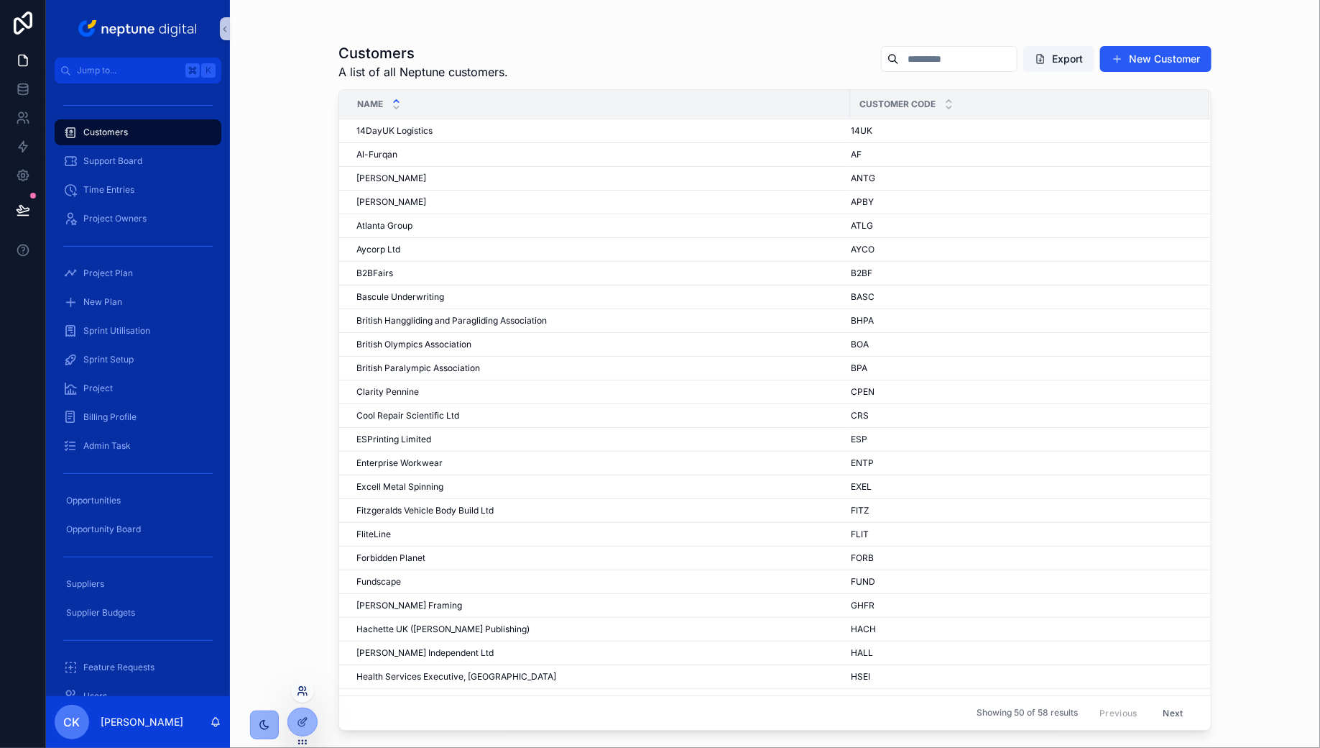
click at [305, 687] on icon at bounding box center [305, 688] width 1 height 4
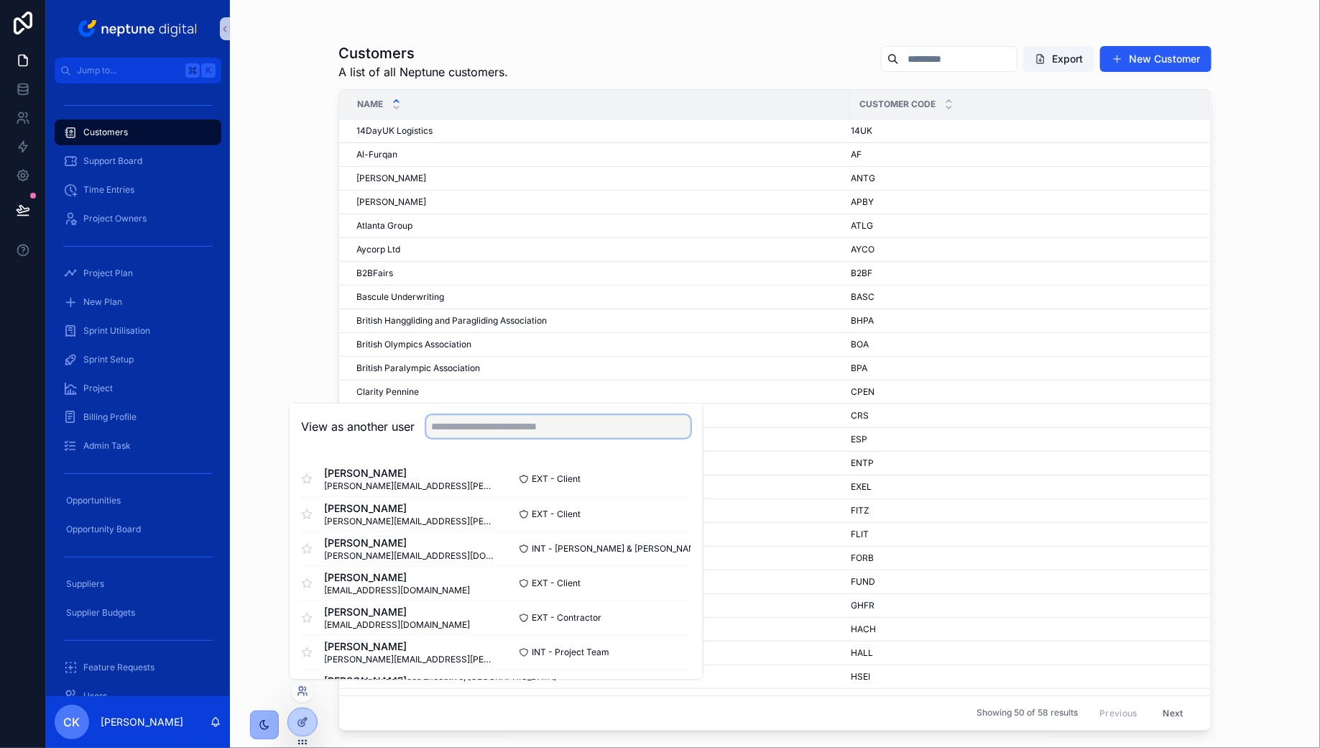
click at [450, 431] on input "text" at bounding box center [559, 426] width 265 height 23
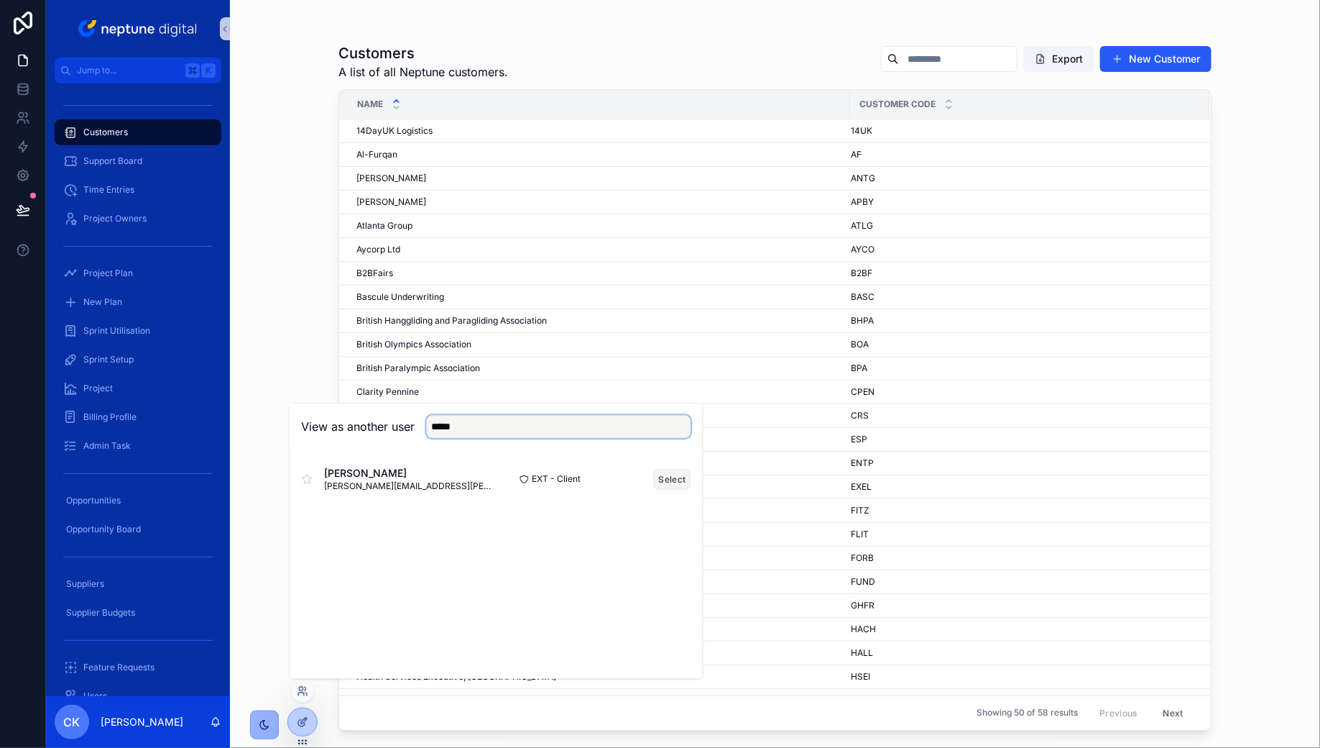
type input "*****"
click at [663, 482] on button "Select" at bounding box center [672, 479] width 37 height 21
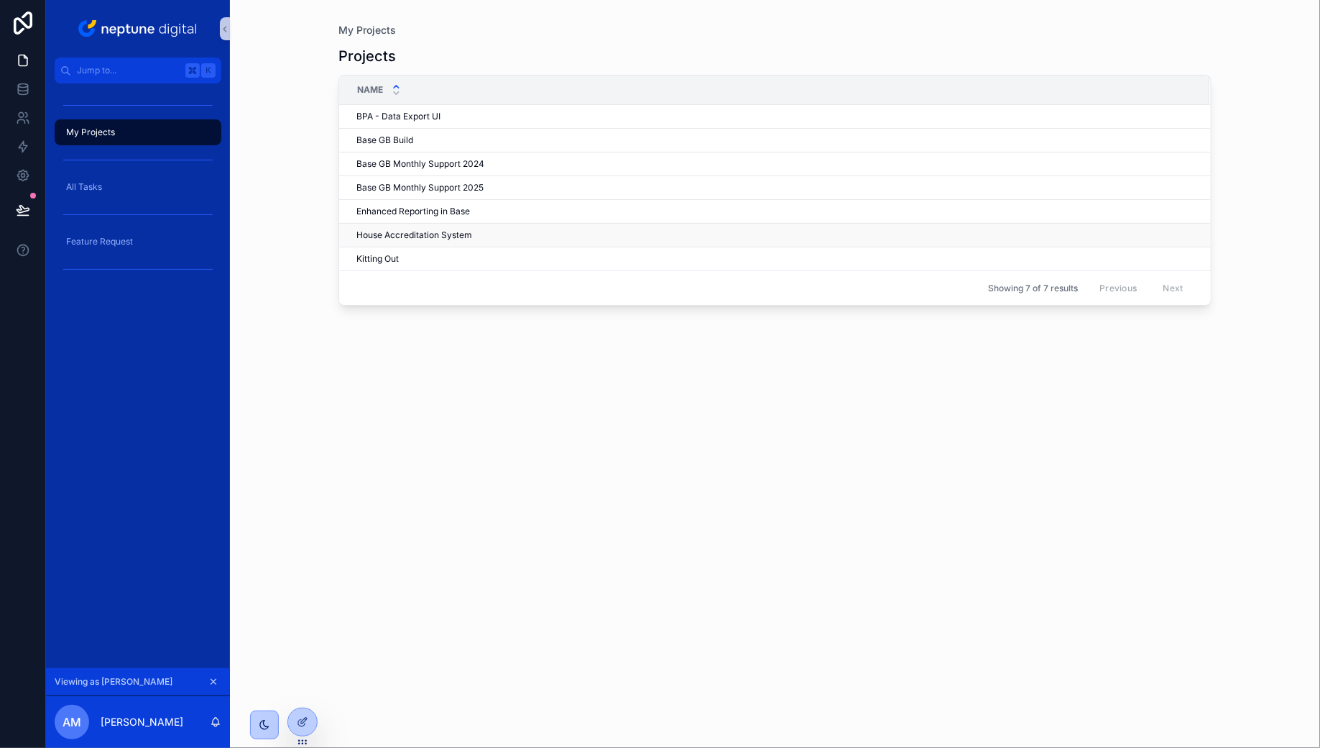
click at [494, 229] on div "House Accreditation System House Accreditation System" at bounding box center [775, 235] width 836 height 12
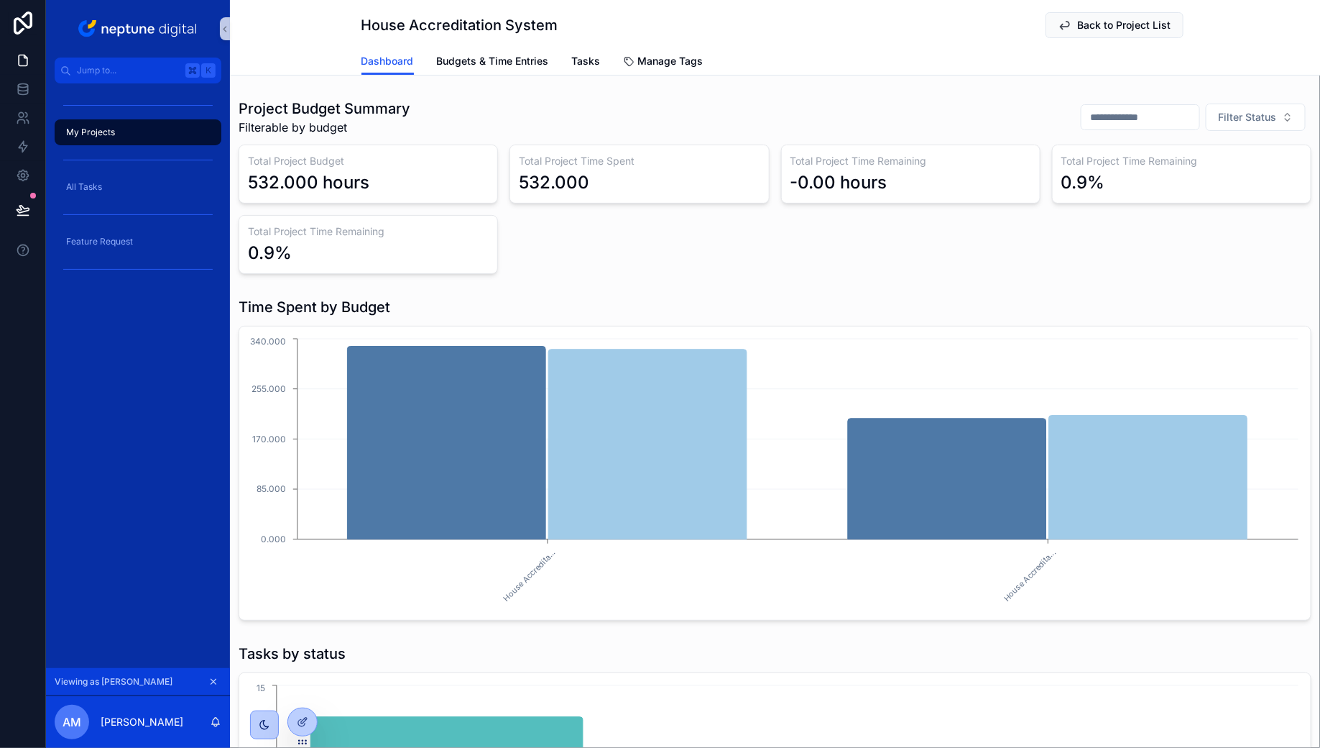
click at [1119, 175] on div "0.9%" at bounding box center [1182, 182] width 241 height 23
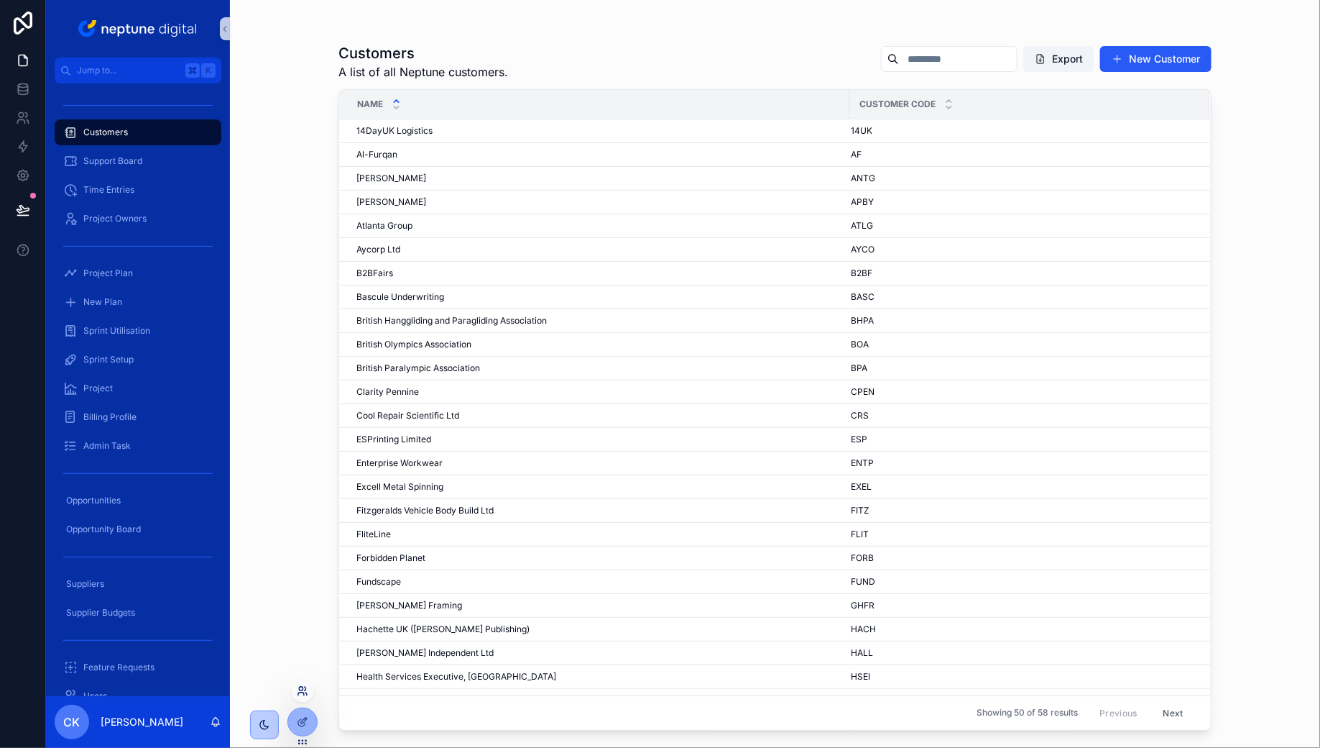
click at [303, 689] on icon at bounding box center [303, 691] width 12 height 12
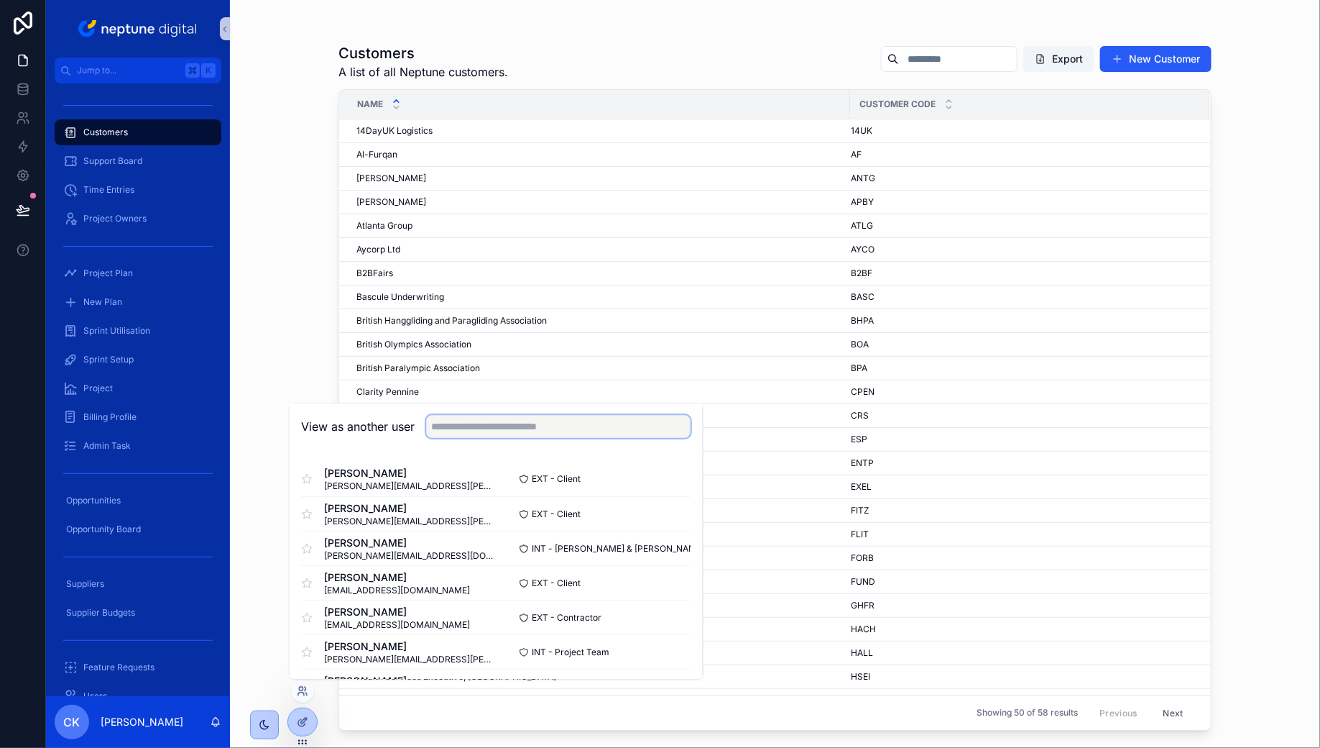
click at [584, 431] on input "text" at bounding box center [559, 426] width 265 height 23
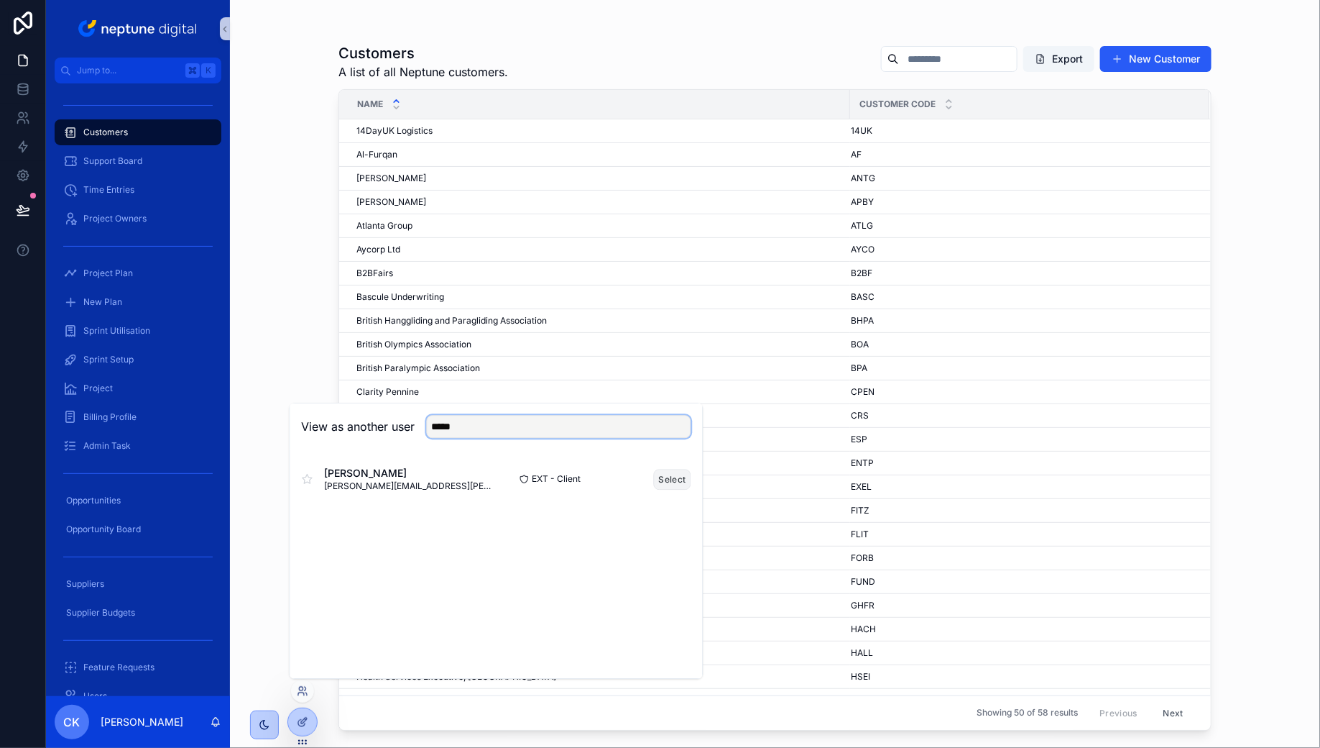
type input "*****"
click at [687, 477] on button "Select" at bounding box center [672, 479] width 37 height 21
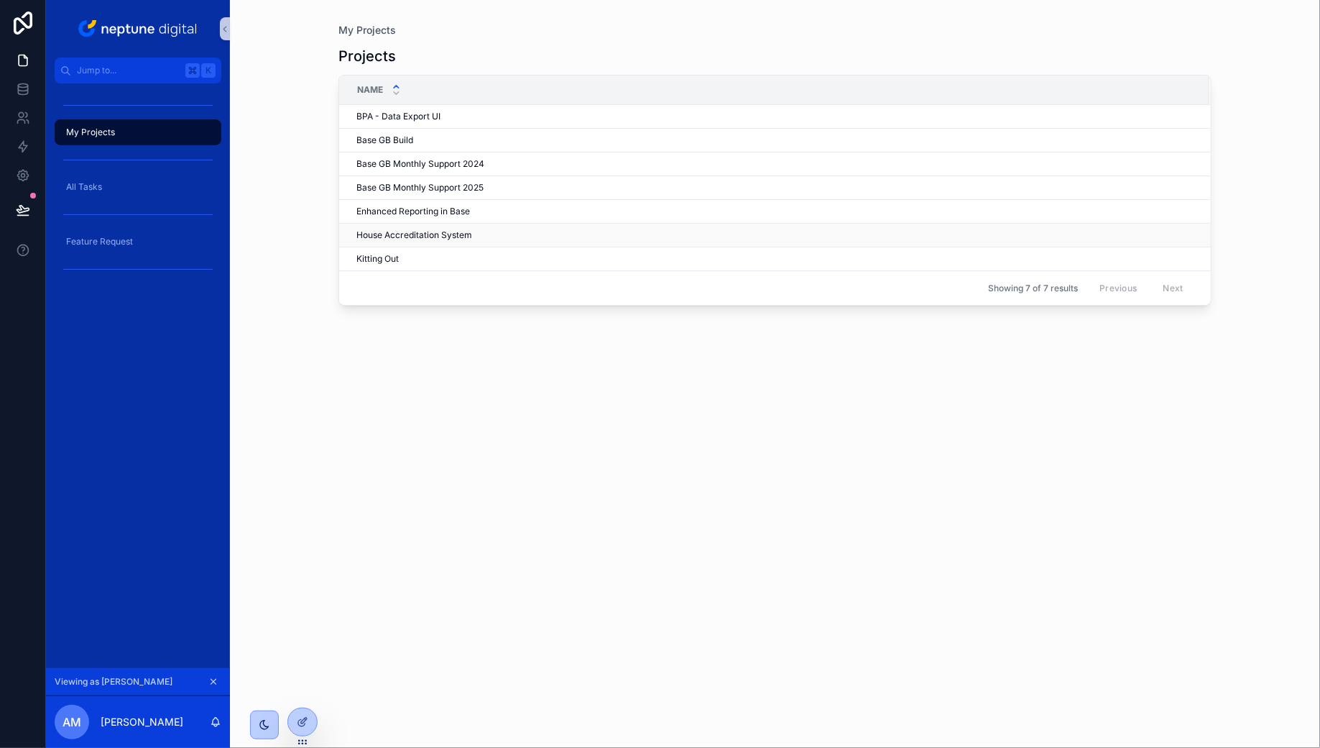
click at [490, 226] on td "House Accreditation System House Accreditation System" at bounding box center [774, 236] width 870 height 24
click at [469, 235] on span "House Accreditation System" at bounding box center [415, 235] width 116 height 12
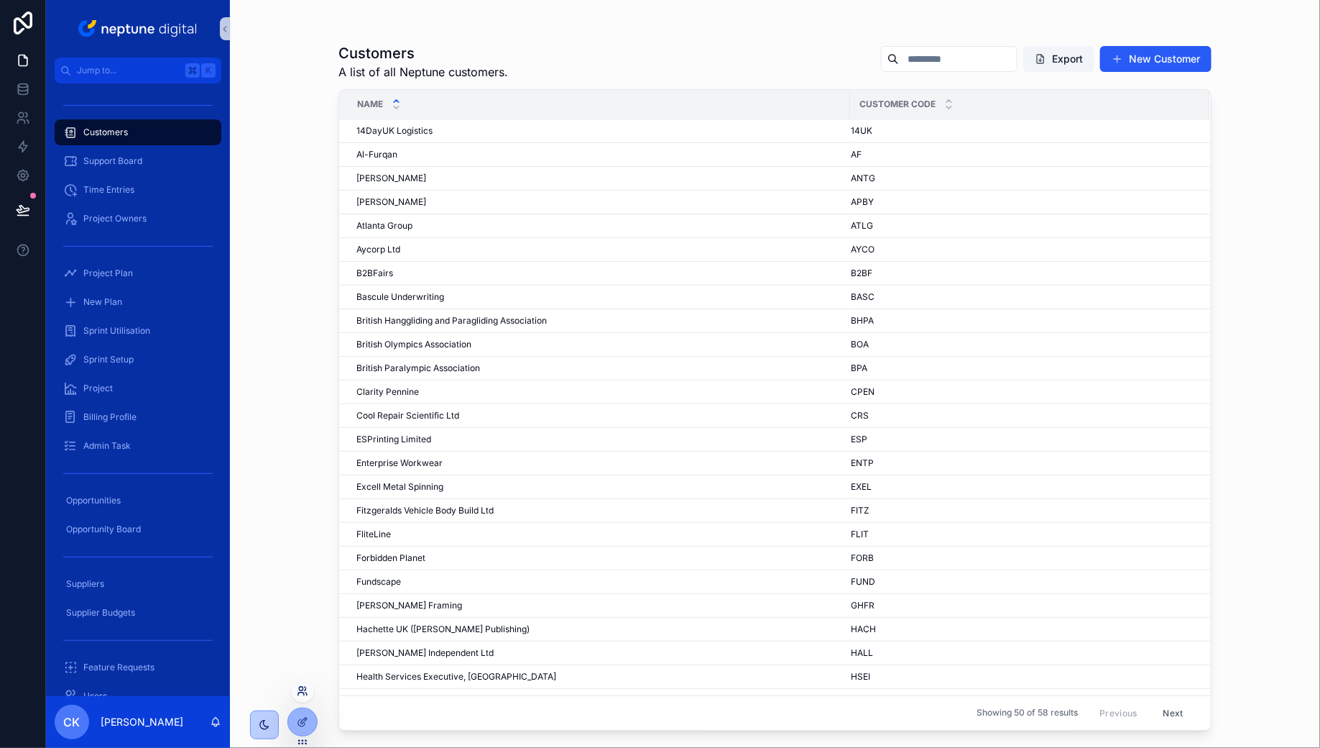
click at [299, 696] on icon at bounding box center [303, 691] width 12 height 12
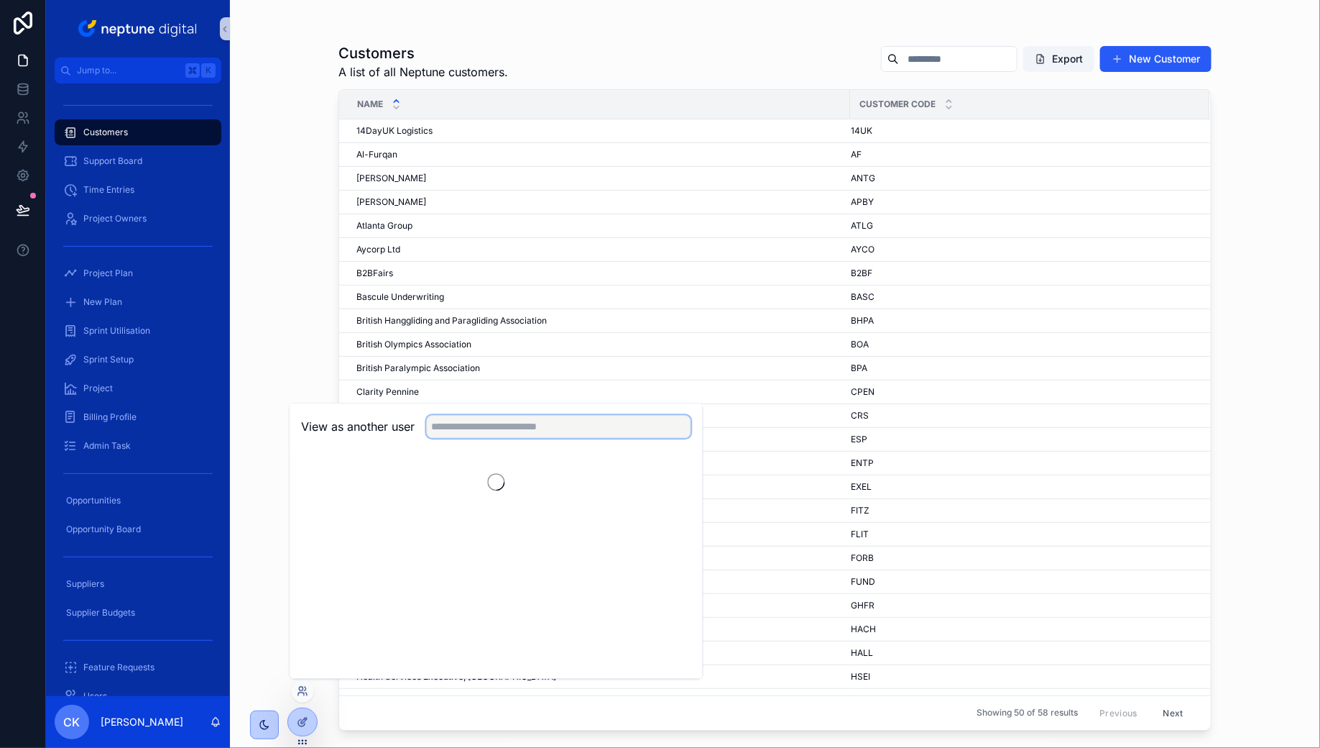
click at [459, 430] on input "text" at bounding box center [559, 426] width 265 height 23
type input "*****"
click at [668, 475] on button "Select" at bounding box center [672, 479] width 37 height 21
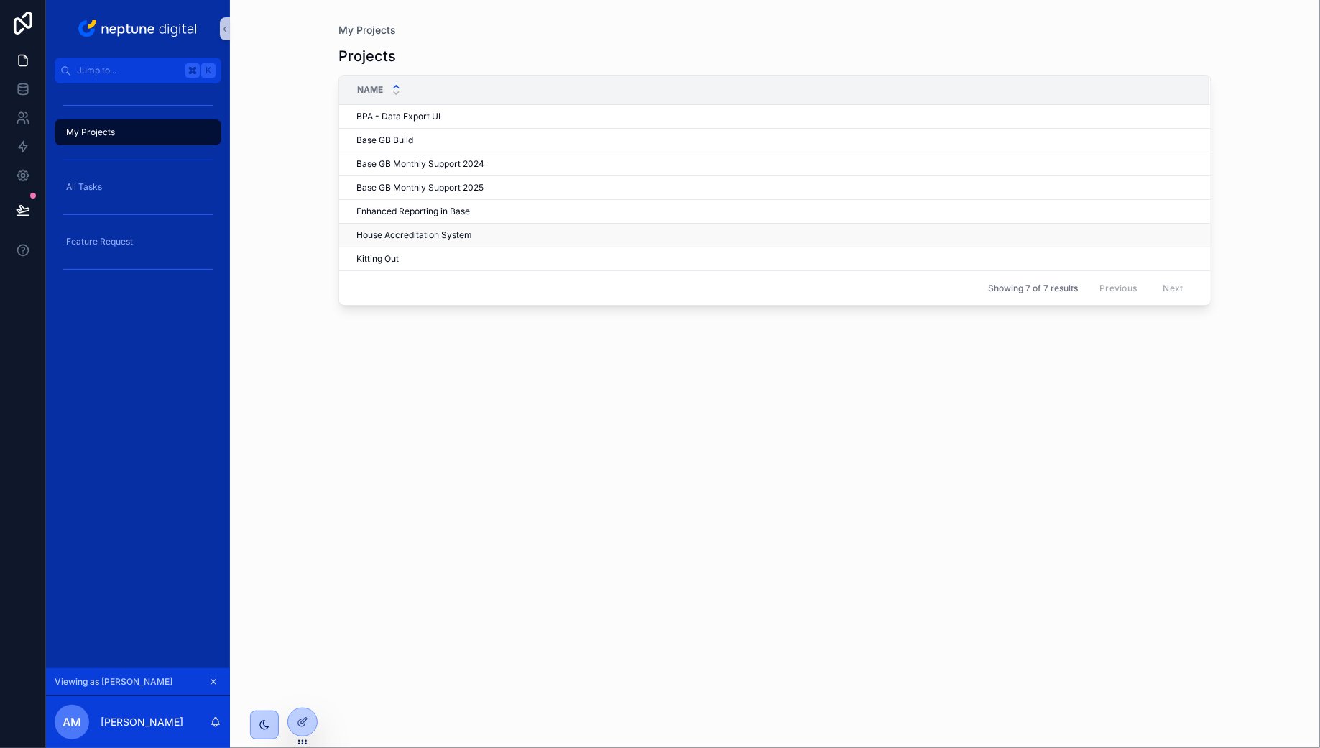
click at [502, 231] on div "House Accreditation System House Accreditation System" at bounding box center [775, 235] width 836 height 12
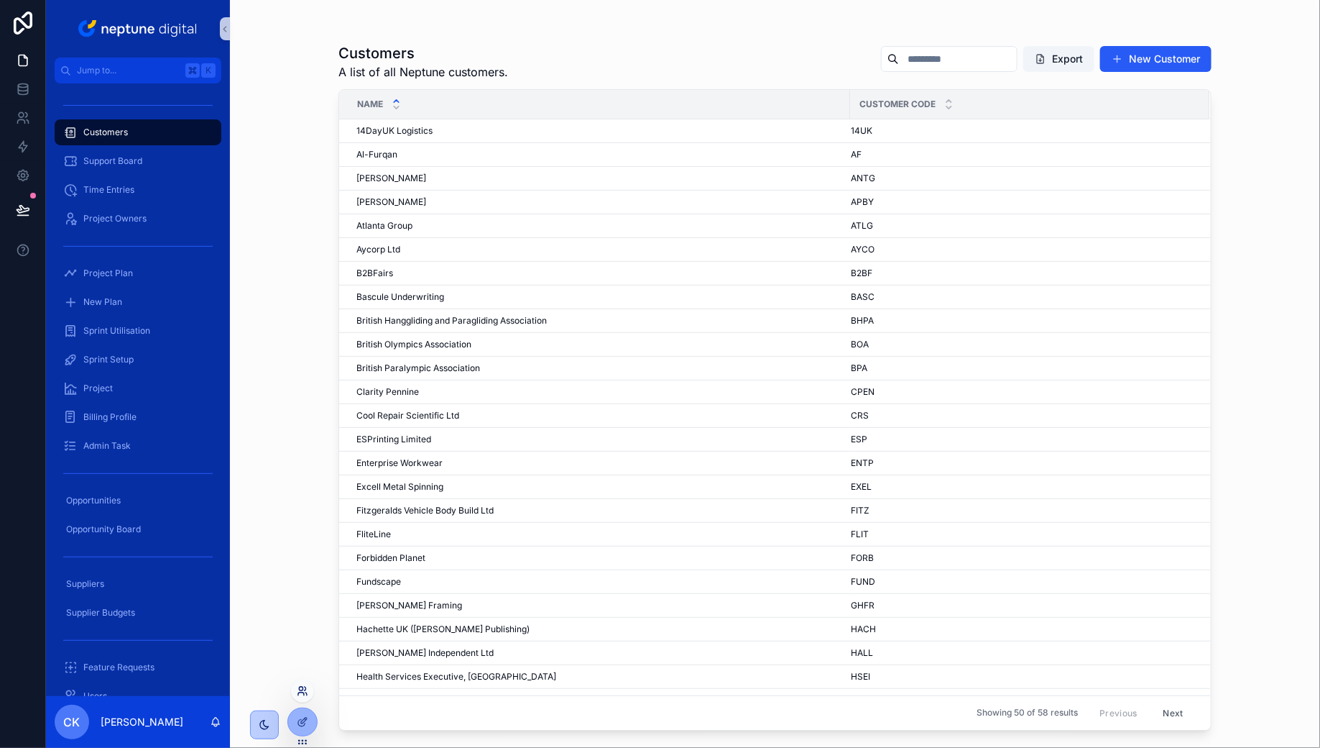
click at [306, 689] on icon at bounding box center [303, 691] width 12 height 12
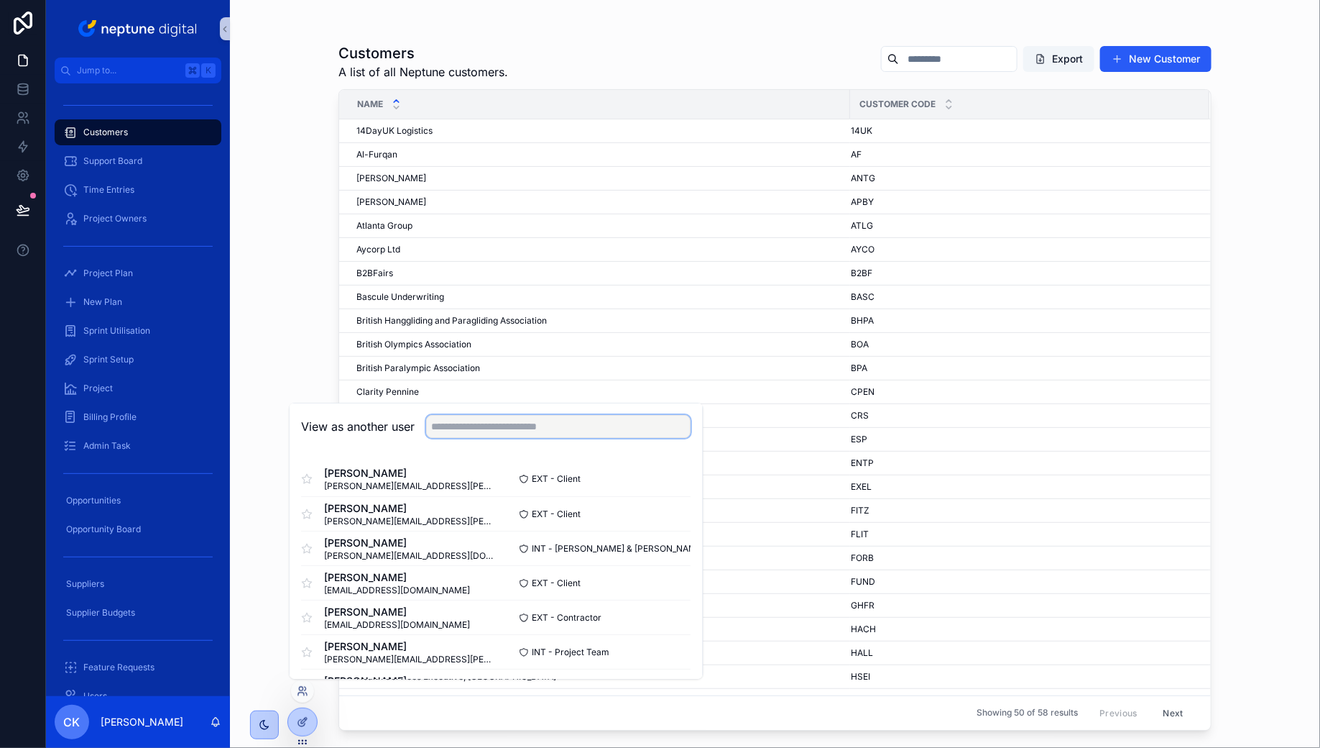
click at [554, 418] on input "text" at bounding box center [559, 426] width 265 height 23
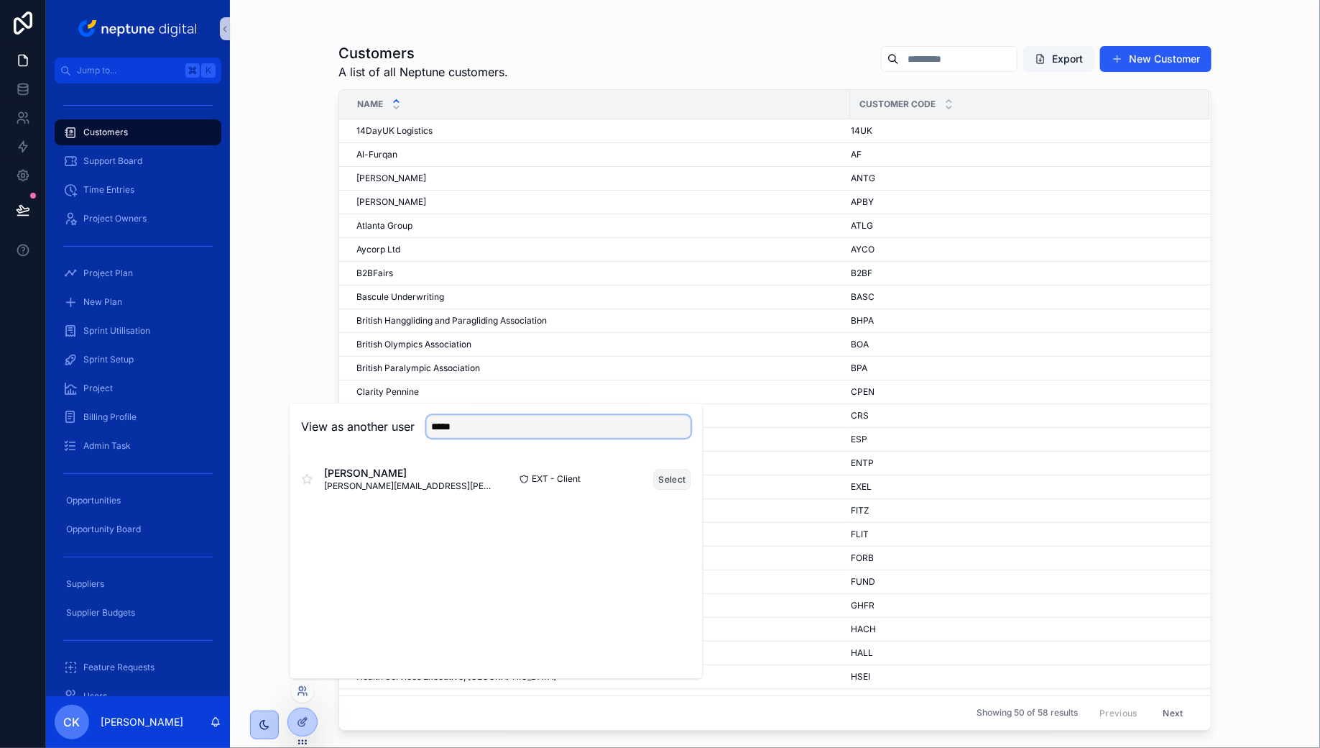
type input "*****"
click at [663, 476] on button "Select" at bounding box center [672, 479] width 37 height 21
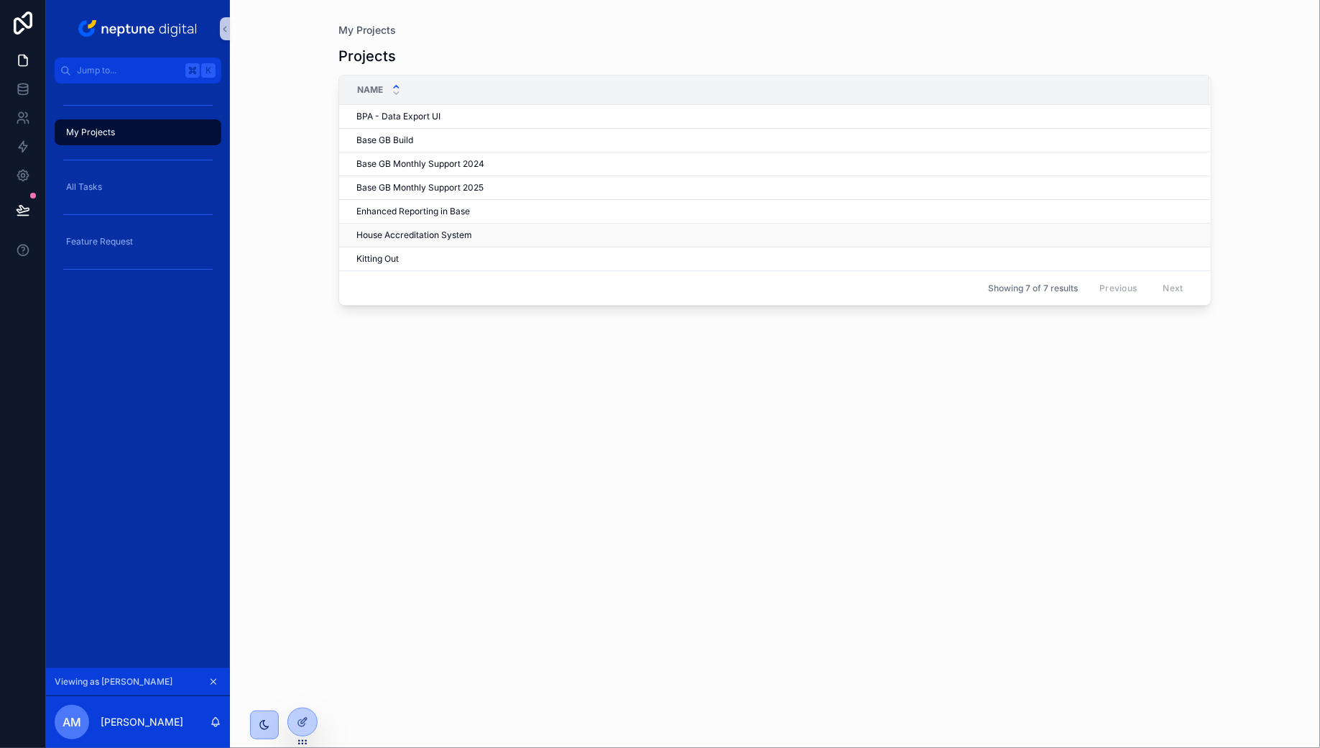
click at [591, 224] on td "House Accreditation System House Accreditation System" at bounding box center [774, 236] width 870 height 24
click at [557, 226] on td "House Accreditation System House Accreditation System" at bounding box center [774, 236] width 870 height 24
click at [466, 236] on span "House Accreditation System" at bounding box center [415, 235] width 116 height 12
click at [455, 260] on div "Kitting Out Kitting Out" at bounding box center [775, 259] width 836 height 12
